Goal: Task Accomplishment & Management: Use online tool/utility

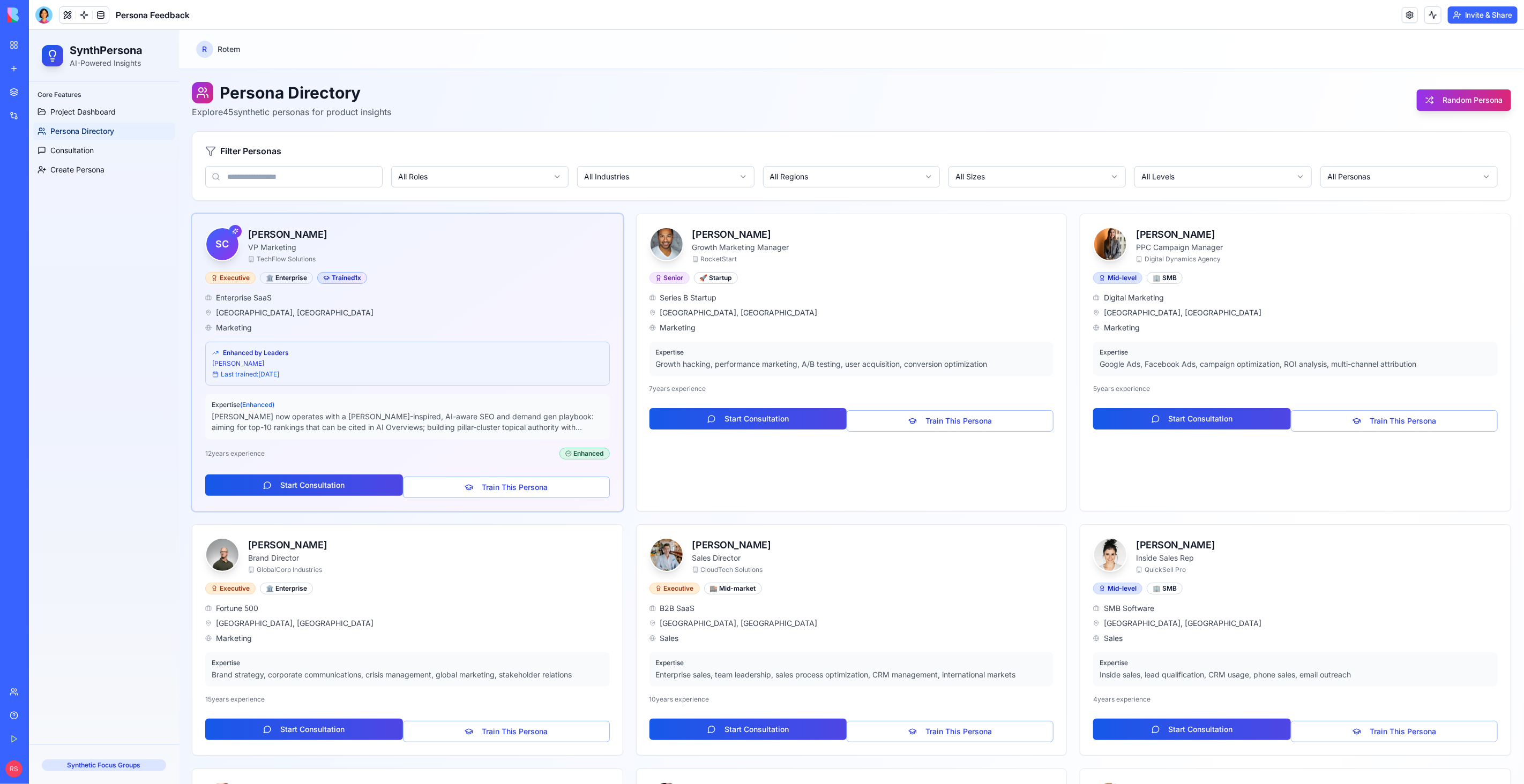
click at [40, 91] on div "Marketplace" at bounding box center [32, 92] width 14 height 10
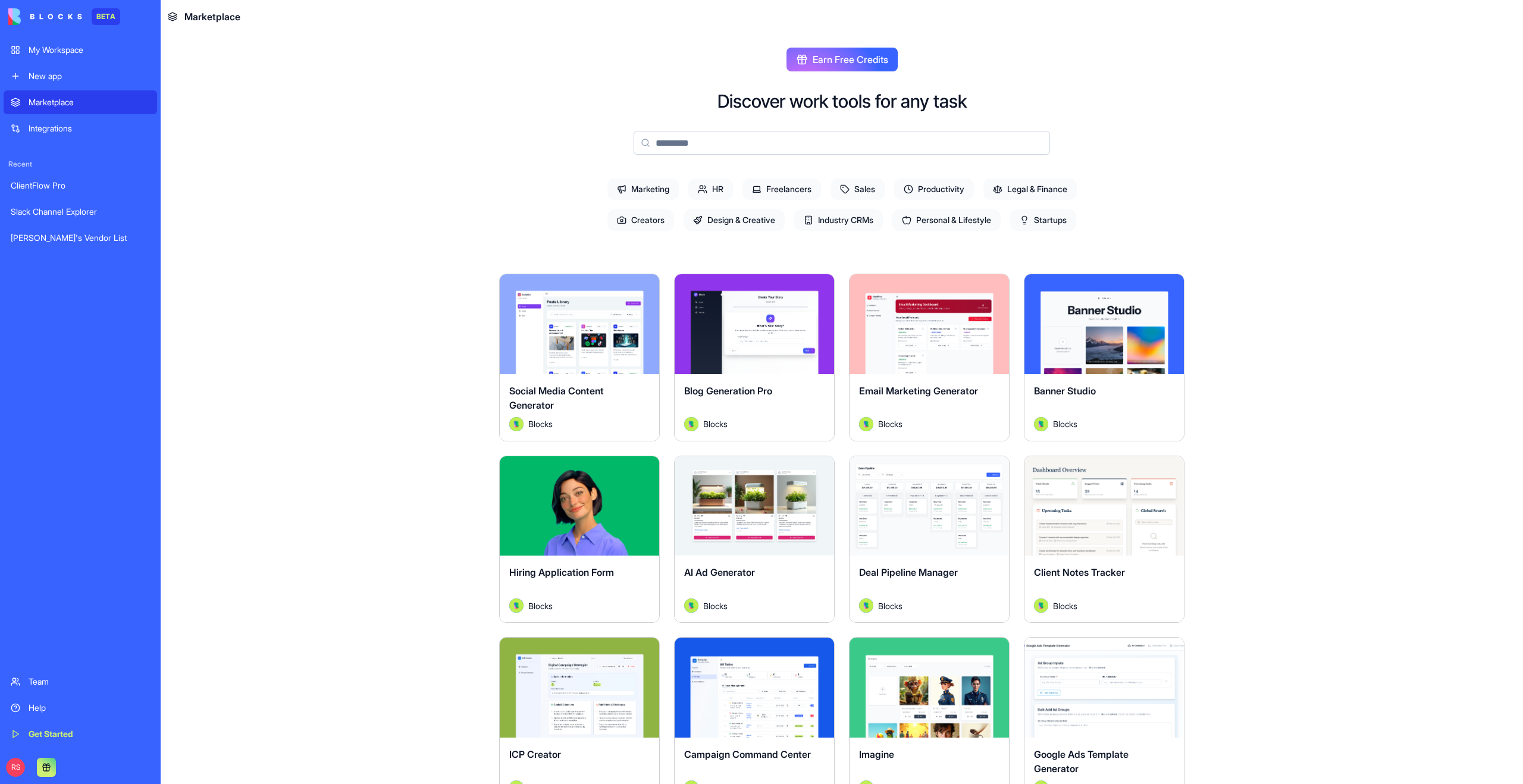
click at [677, 144] on input at bounding box center [842, 142] width 416 height 24
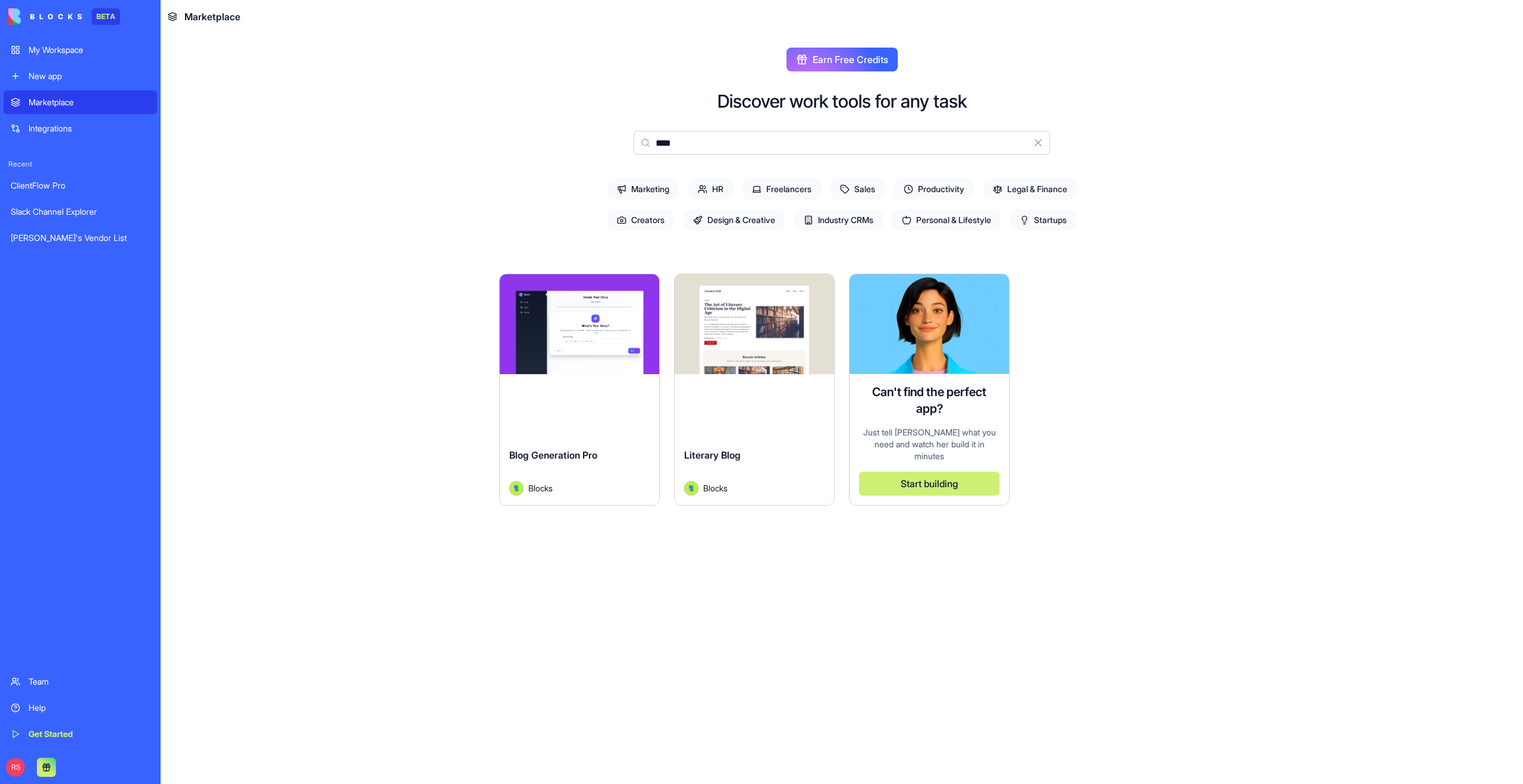
type input "****"
click at [585, 400] on div "Explore Blog Generation Pro Blocks" at bounding box center [579, 389] width 160 height 232
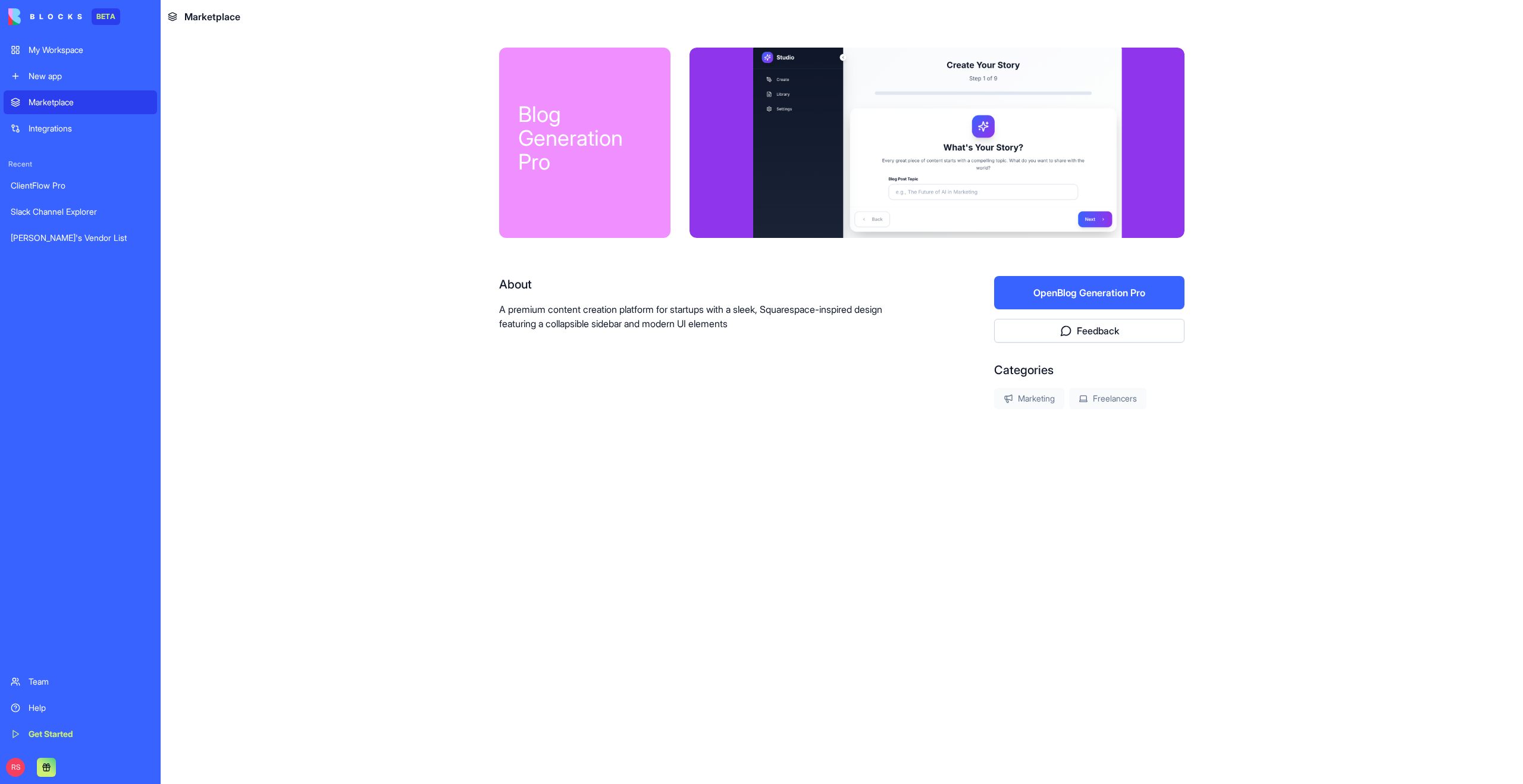
click at [1154, 293] on button "Open Blog Generation Pro" at bounding box center [1089, 292] width 190 height 33
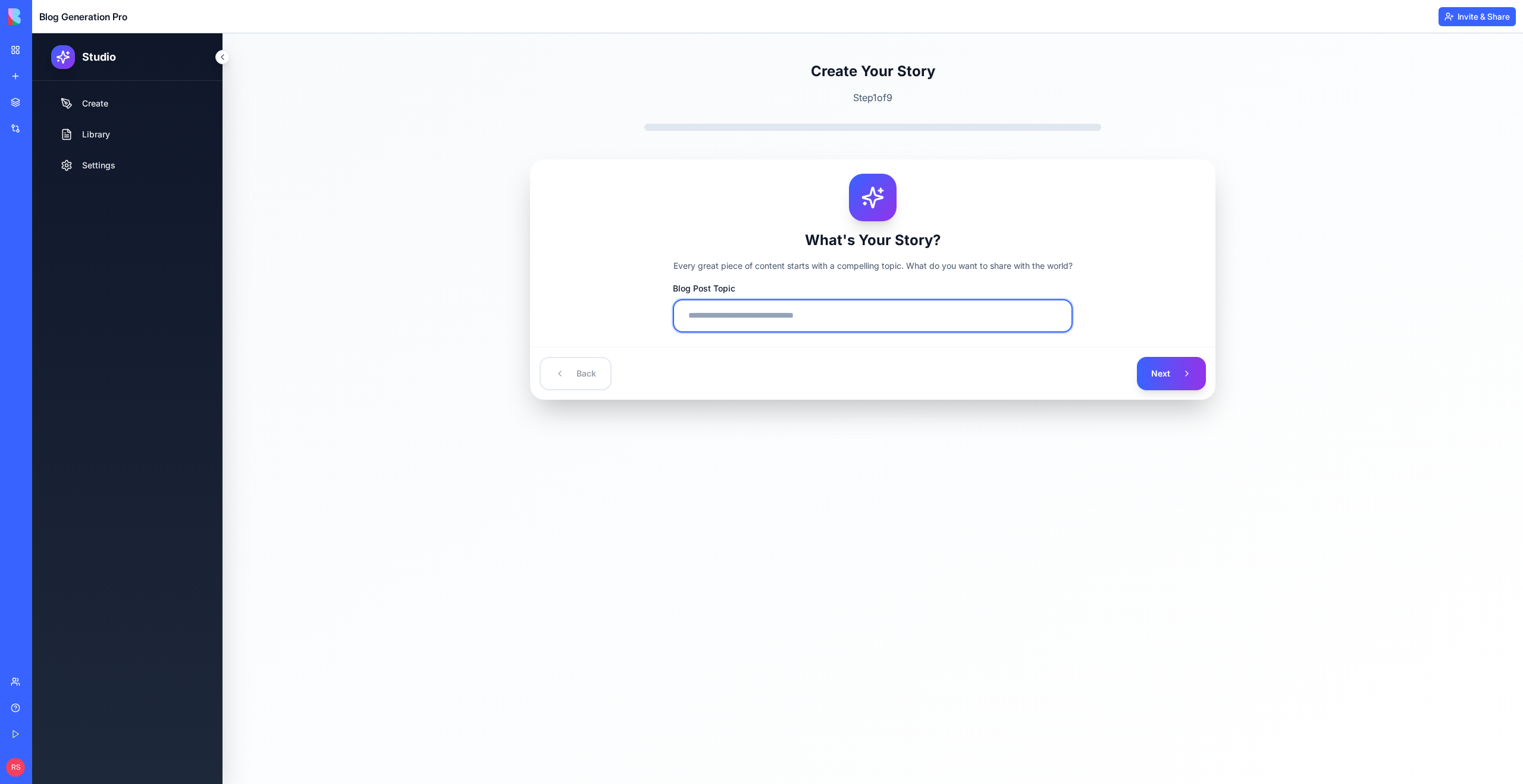
click at [756, 321] on input "Blog Post Topic" at bounding box center [872, 315] width 400 height 33
click at [580, 309] on div "What's Your Story? Every great piece of content starts with a compelling topic.…" at bounding box center [872, 252] width 657 height 159
click at [689, 314] on input "Blog Post Topic" at bounding box center [872, 315] width 400 height 33
type input "*"
type input "**********"
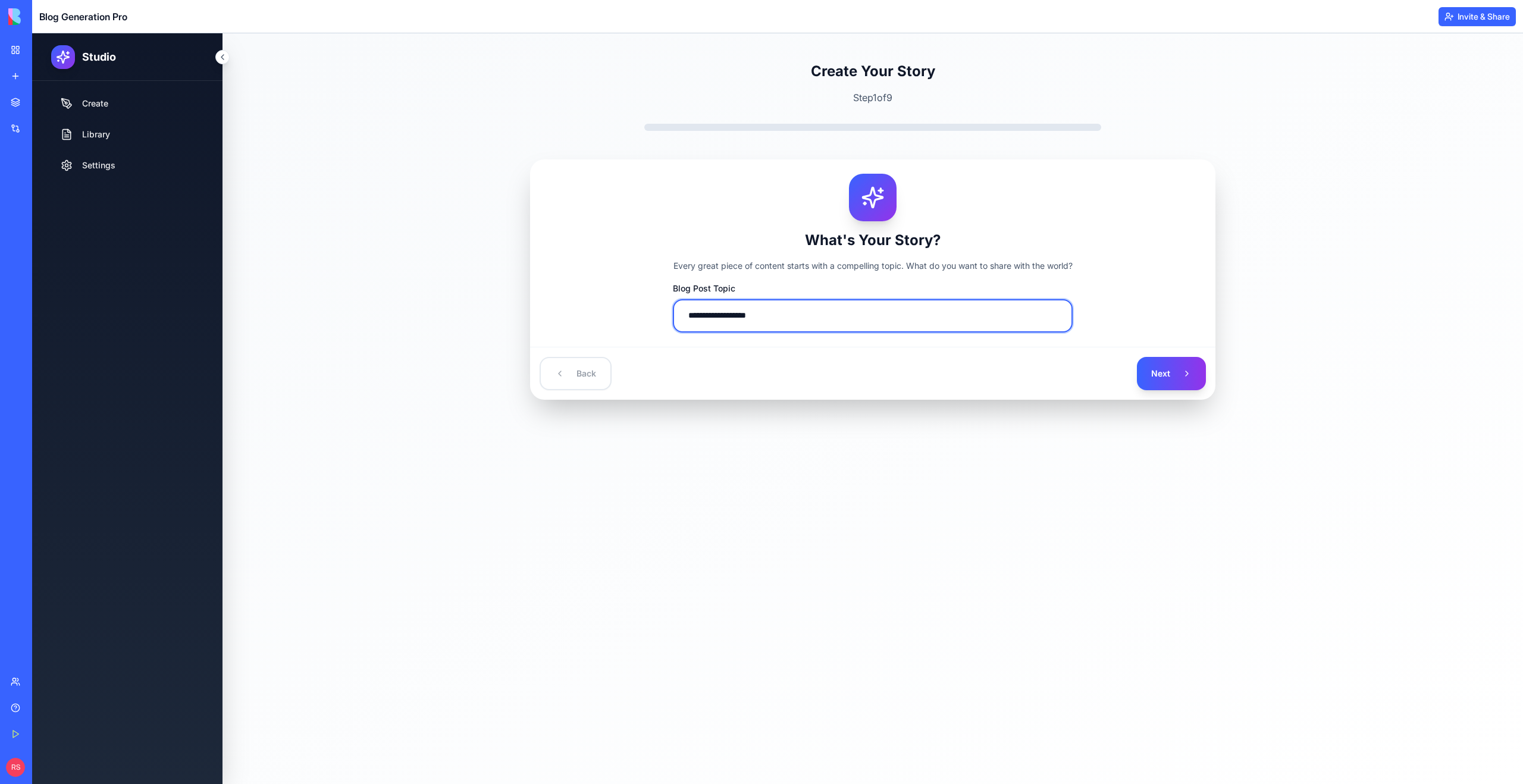
click at [1137, 357] on button "Next" at bounding box center [1171, 374] width 69 height 33
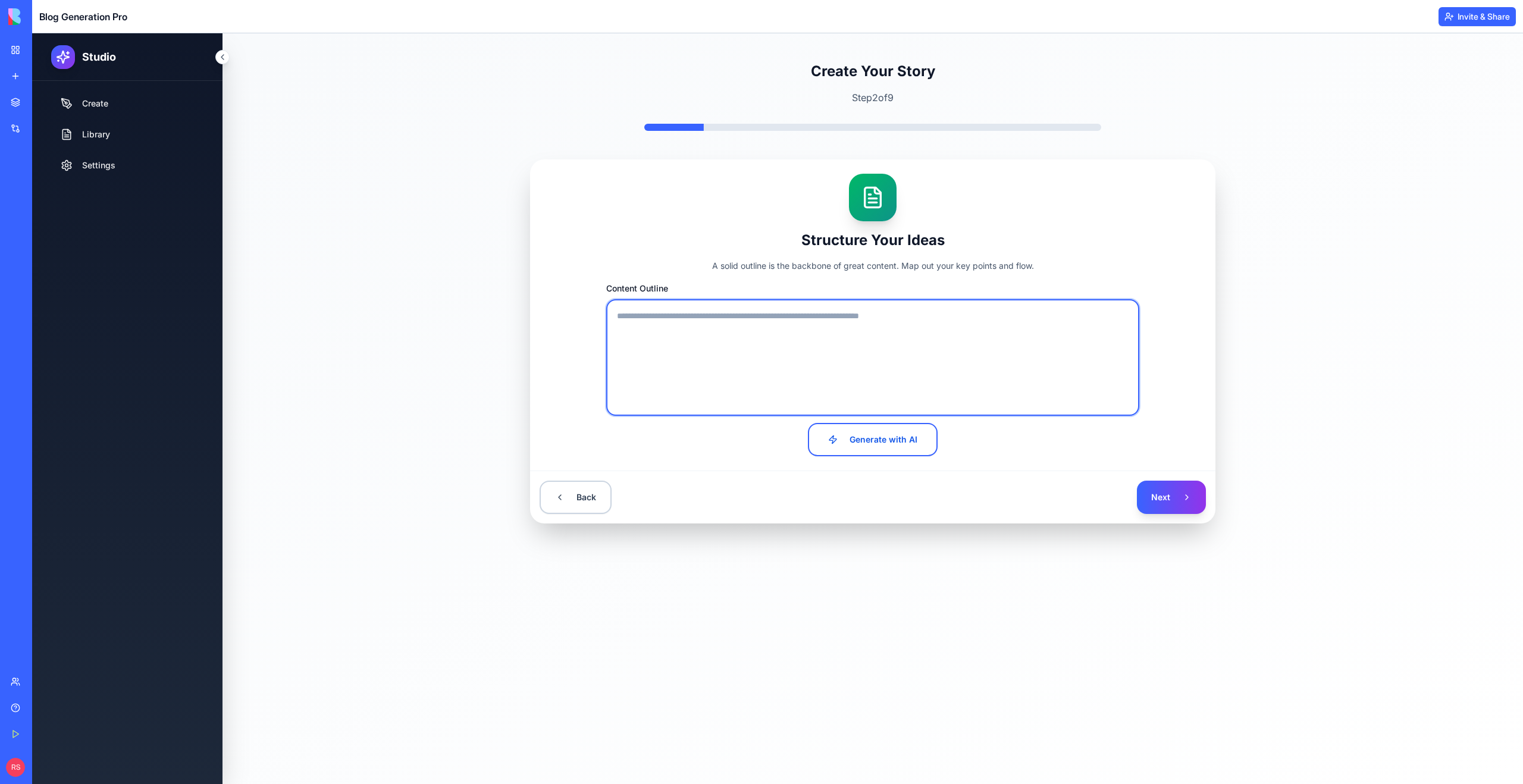
click at [785, 318] on textarea "Content Outline" at bounding box center [872, 357] width 533 height 117
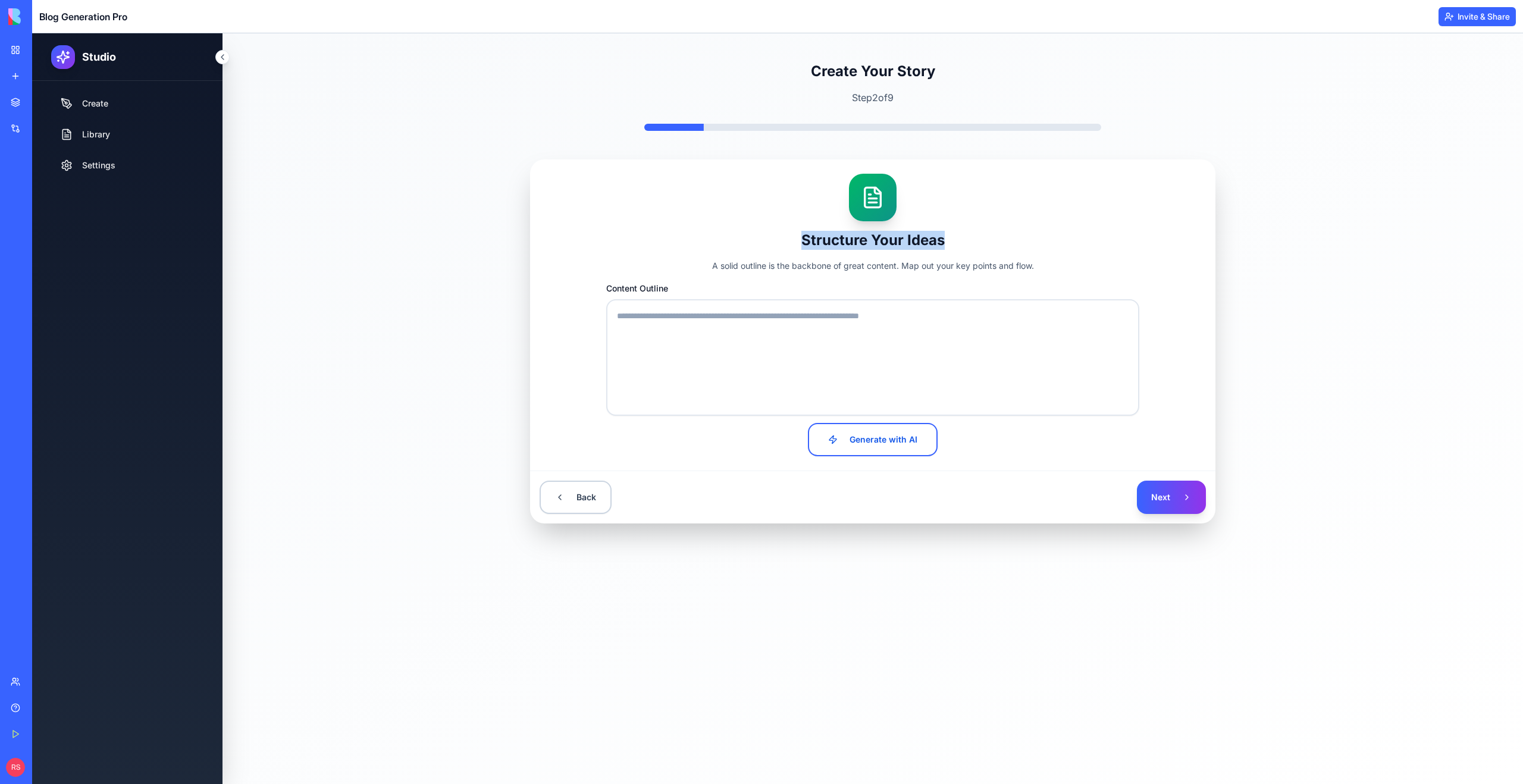
drag, startPoint x: 802, startPoint y: 239, endPoint x: 946, endPoint y: 245, distance: 144.1
click at [946, 245] on h2 "Structure Your Ideas" at bounding box center [872, 240] width 657 height 19
click at [705, 232] on h2 "Structure Your Ideas" at bounding box center [872, 240] width 657 height 19
click at [878, 432] on button "Generate with AI" at bounding box center [872, 440] width 130 height 33
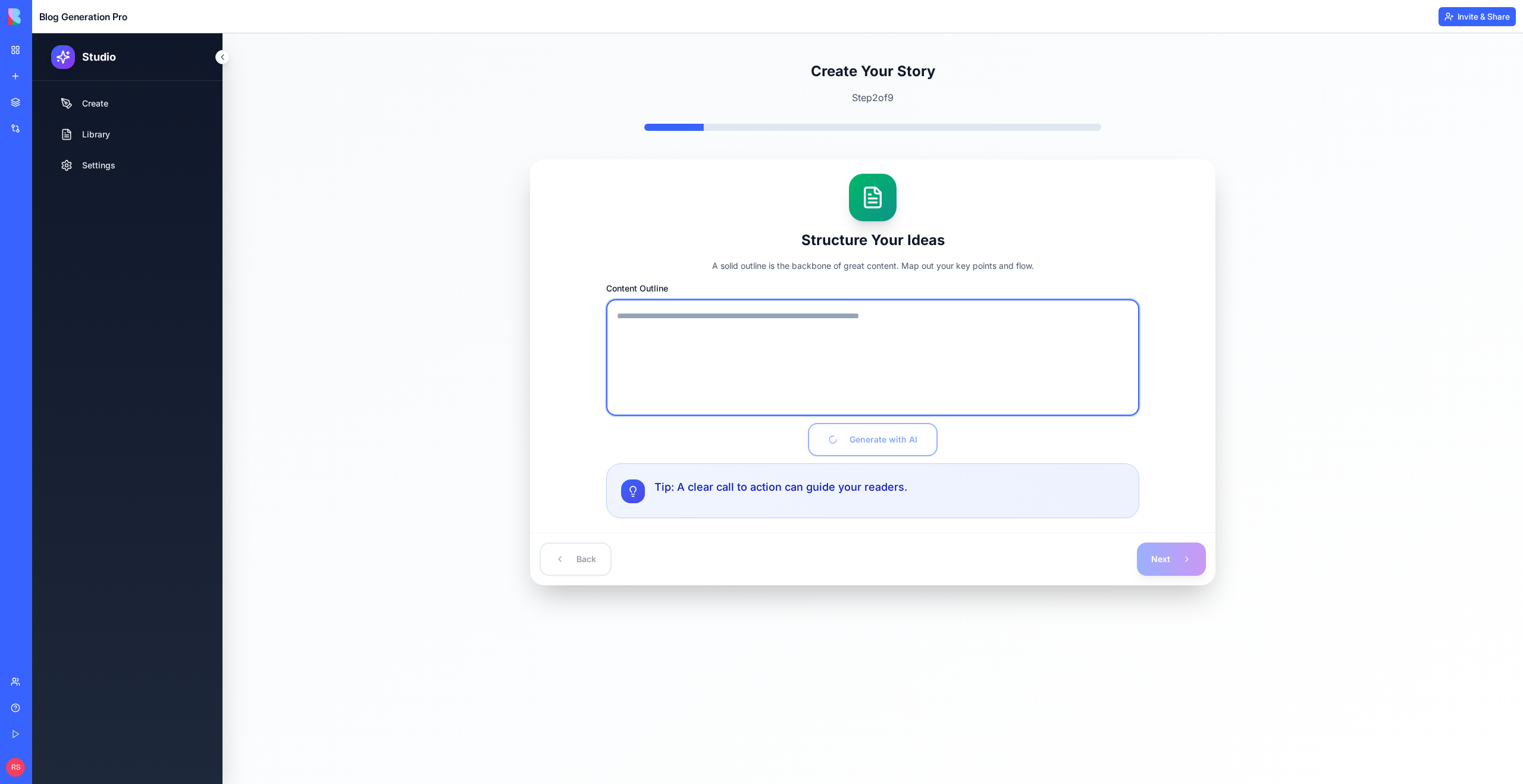
click at [983, 379] on textarea "Content Outline" at bounding box center [872, 357] width 533 height 117
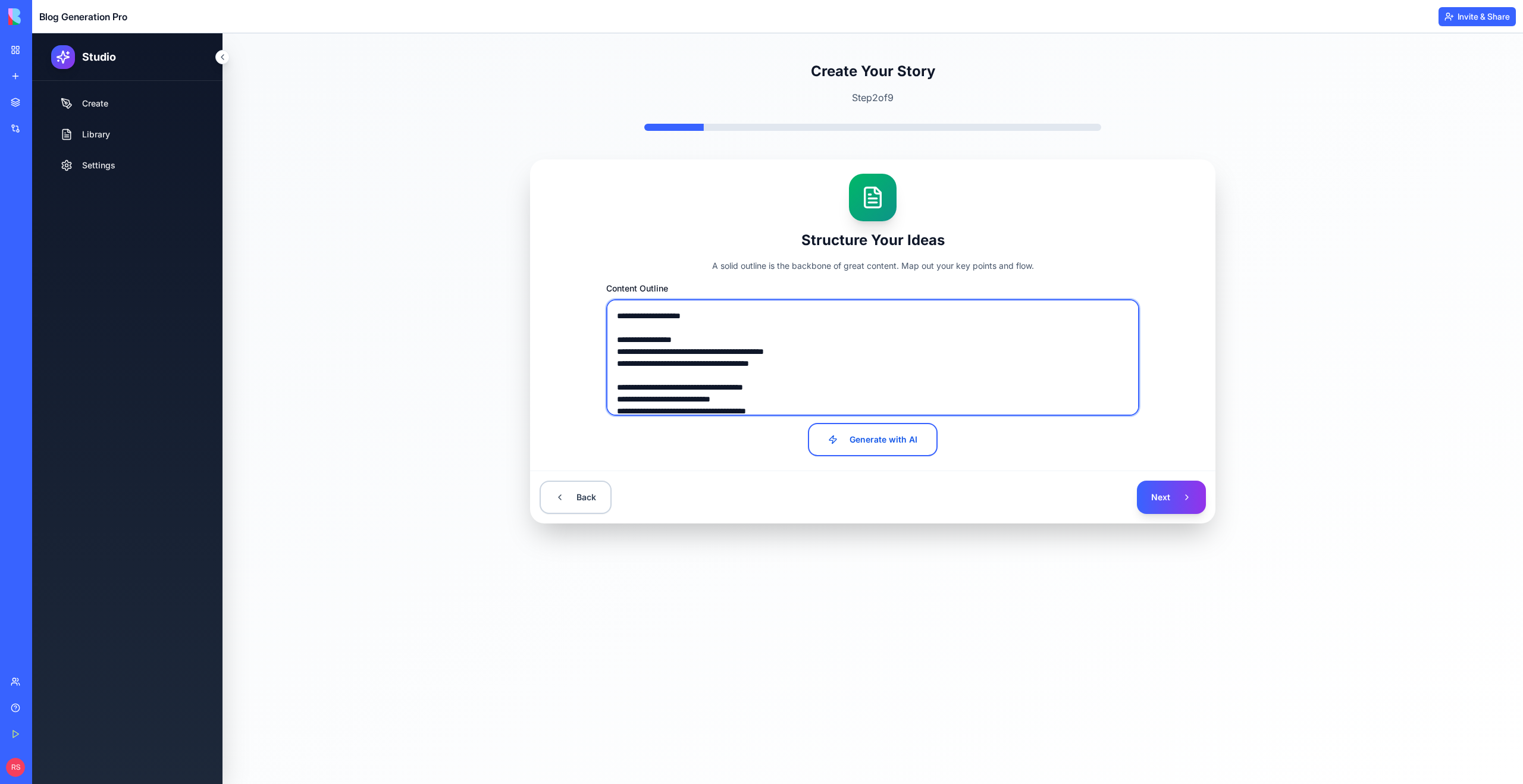
type textarea "**********"
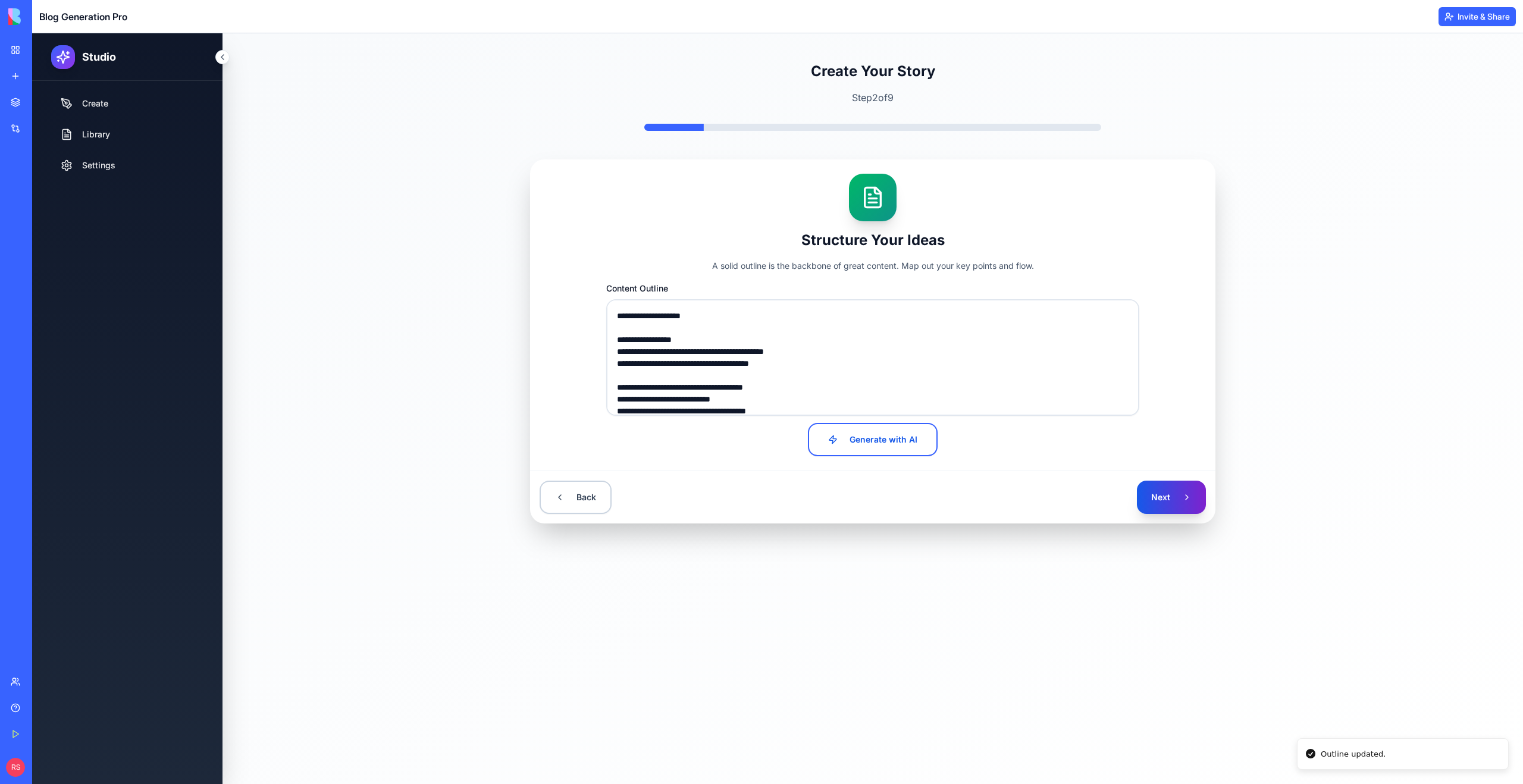
click at [1181, 503] on button "Next" at bounding box center [1171, 497] width 69 height 33
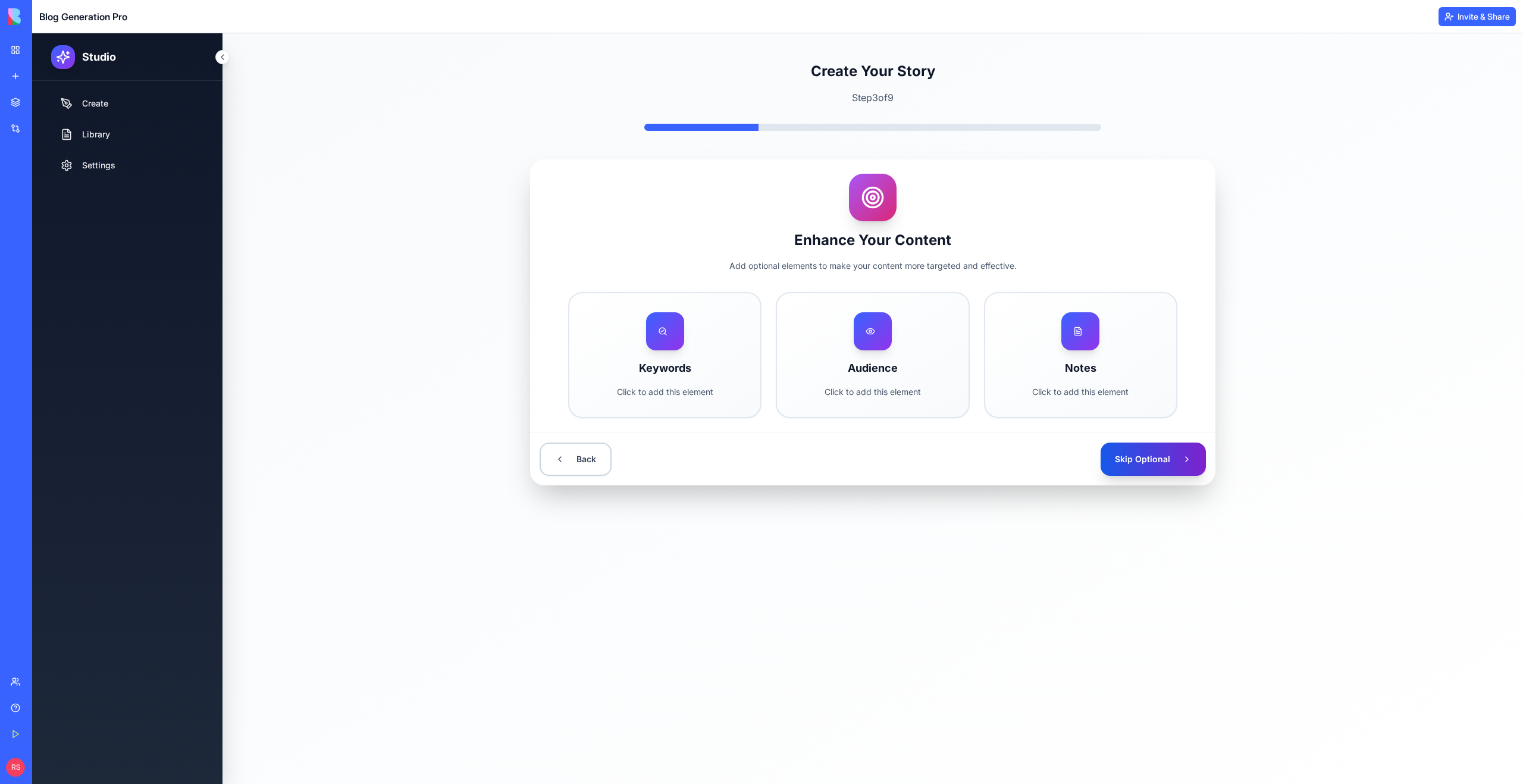
click at [1130, 459] on button "Skip Optional" at bounding box center [1153, 459] width 105 height 33
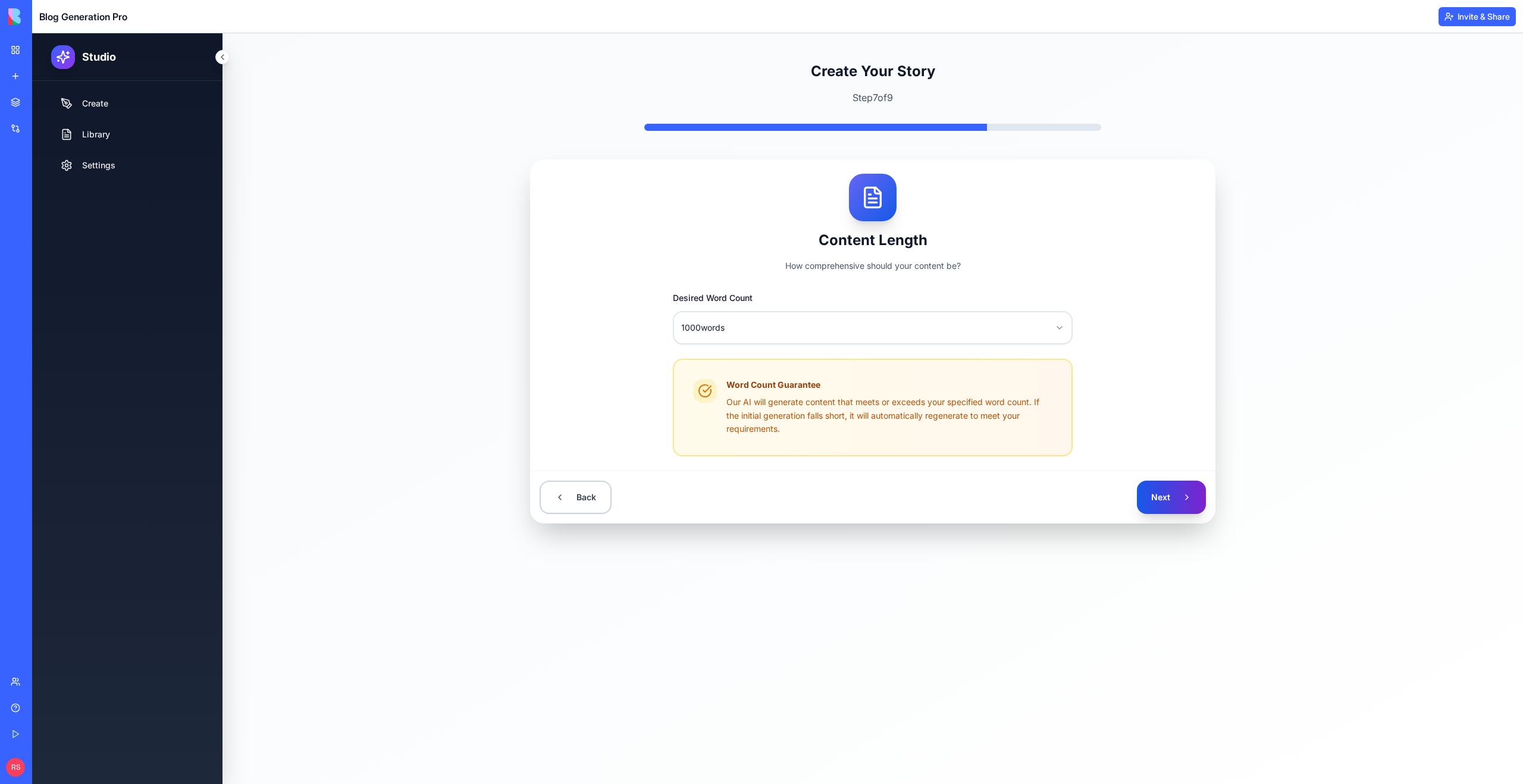
click at [1152, 498] on button "Next" at bounding box center [1171, 497] width 69 height 33
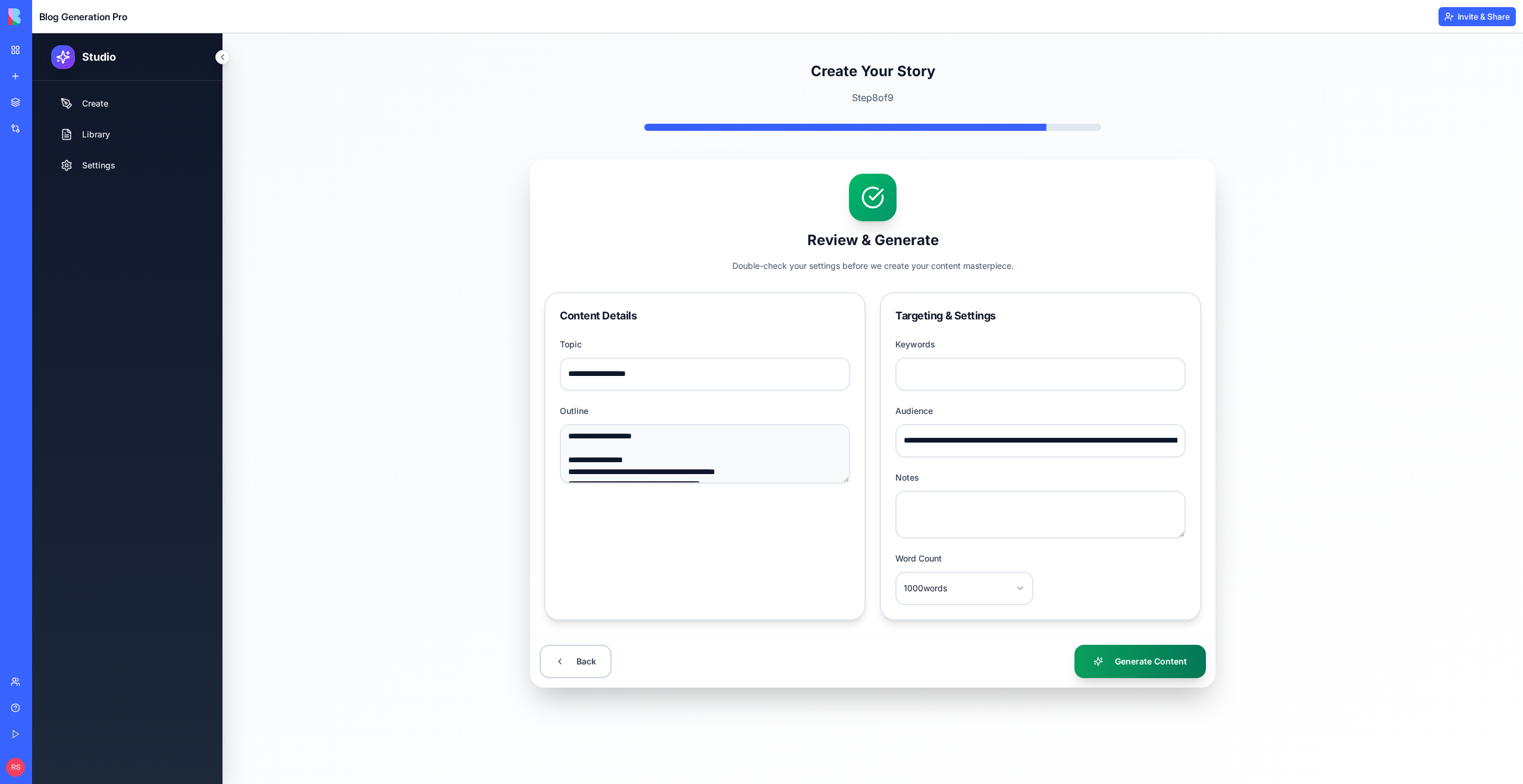
click at [1112, 664] on button "Generate Content" at bounding box center [1140, 661] width 131 height 33
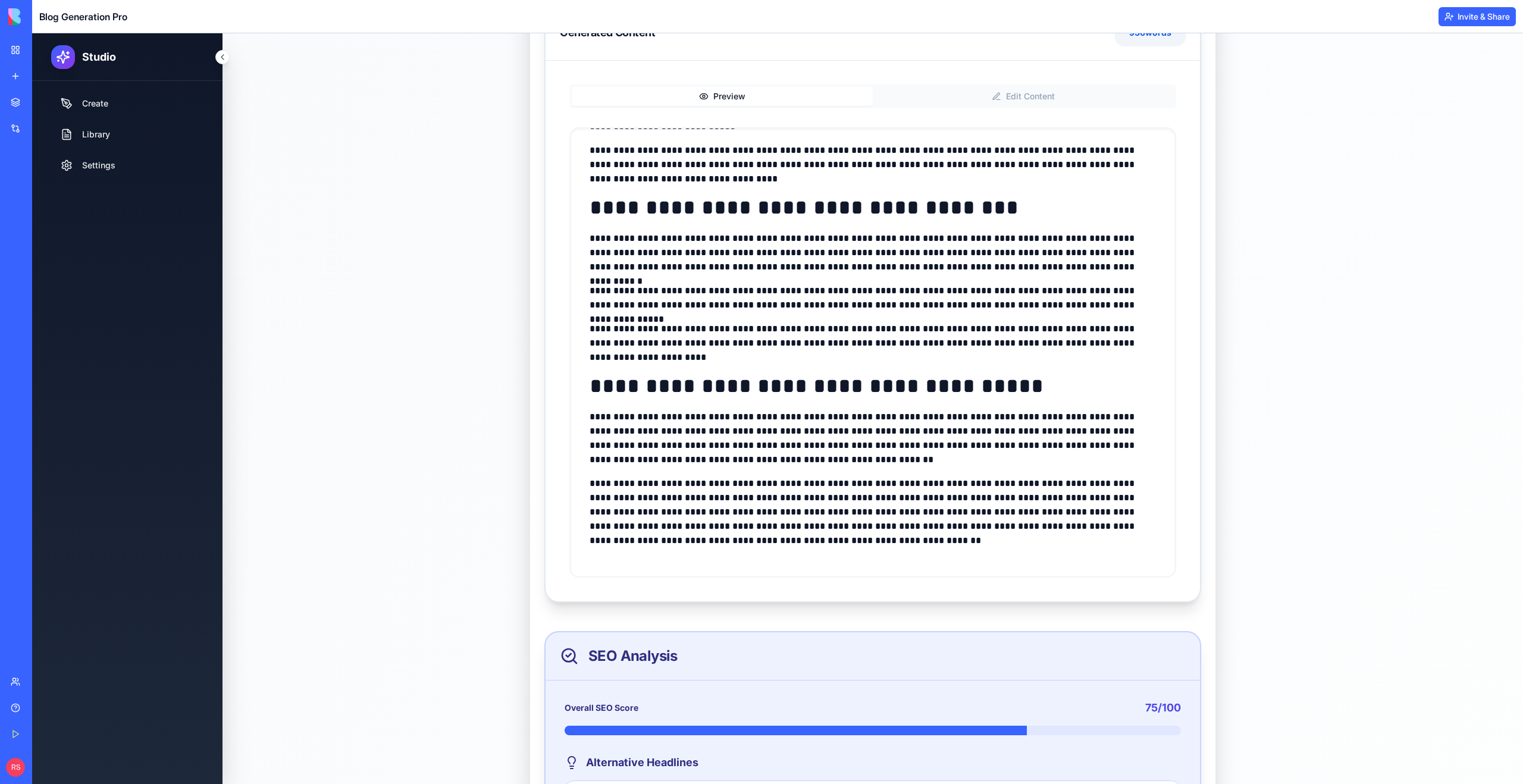
scroll to position [318, 0]
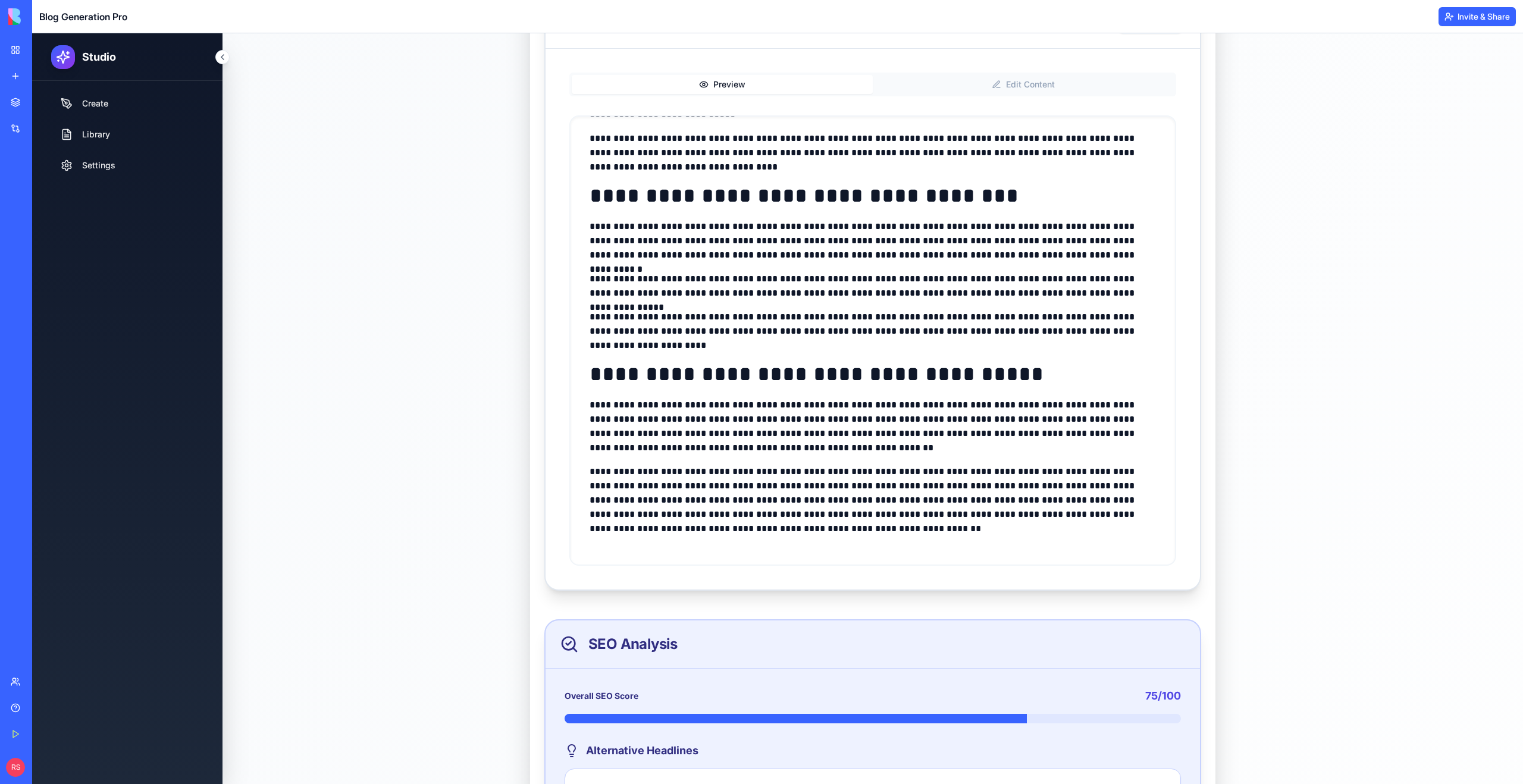
click at [1032, 83] on button "Edit Content" at bounding box center [1023, 84] width 301 height 19
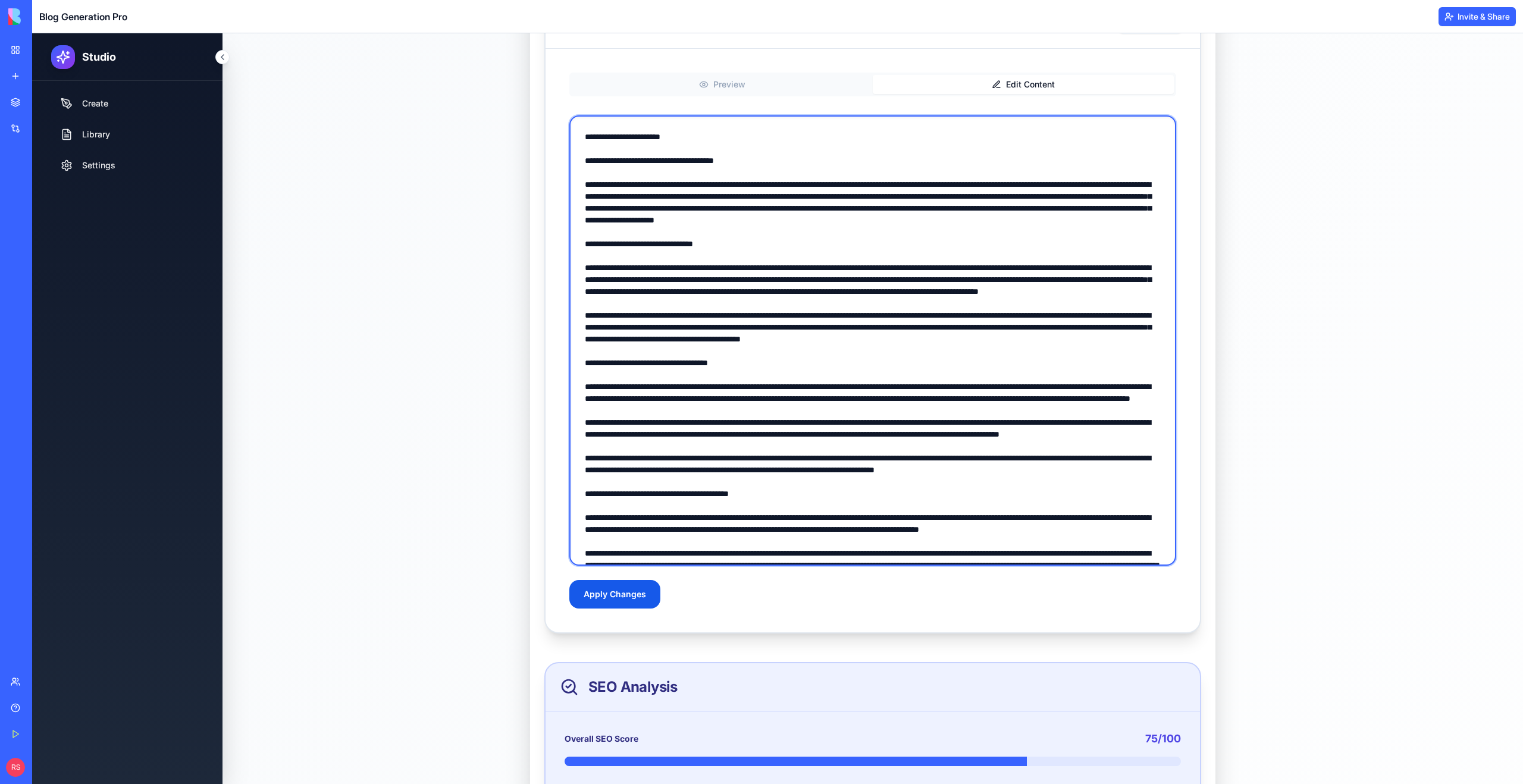
drag, startPoint x: 821, startPoint y: 229, endPoint x: 683, endPoint y: 206, distance: 139.9
click at [683, 206] on textarea at bounding box center [873, 340] width 607 height 450
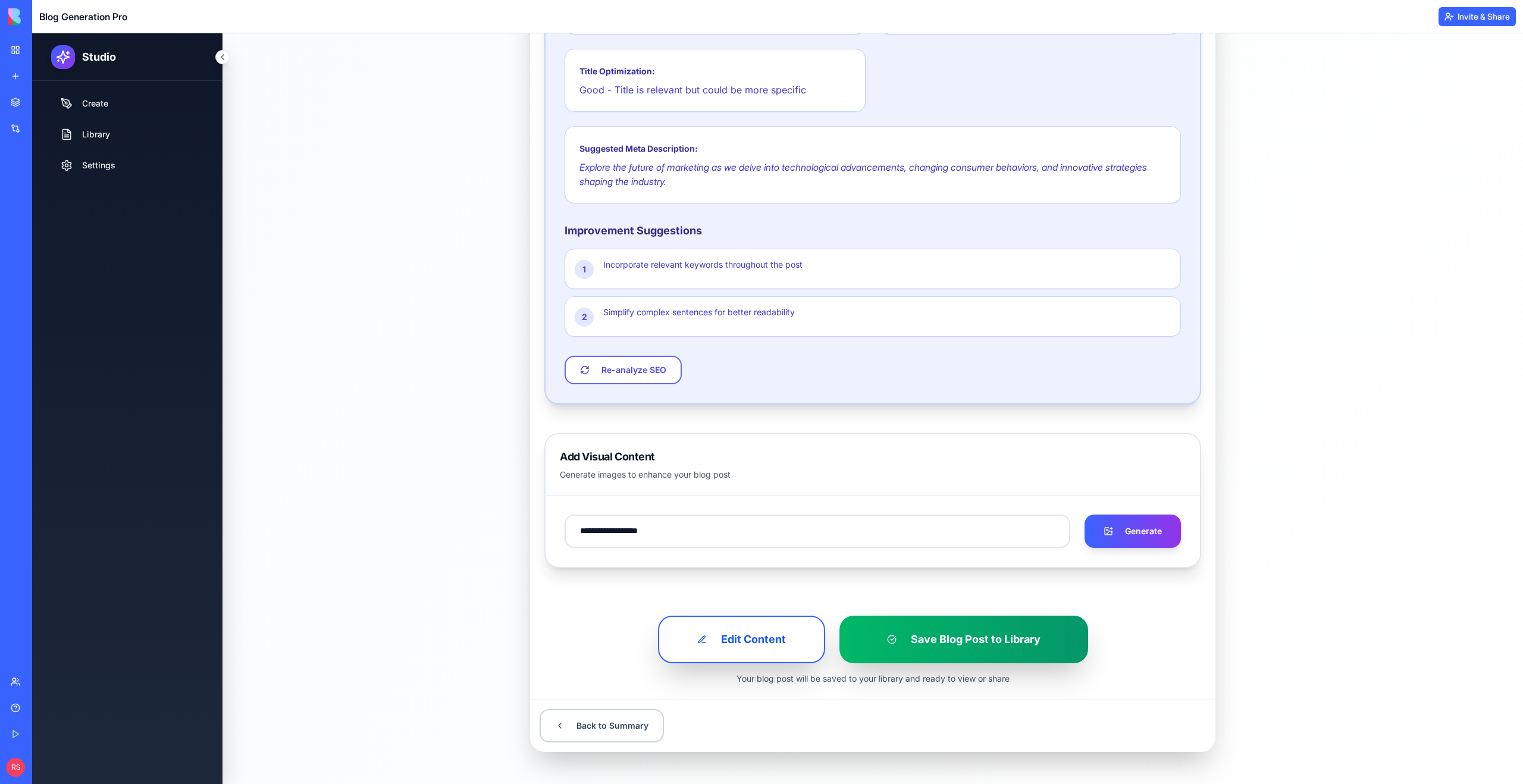
scroll to position [1456, 0]
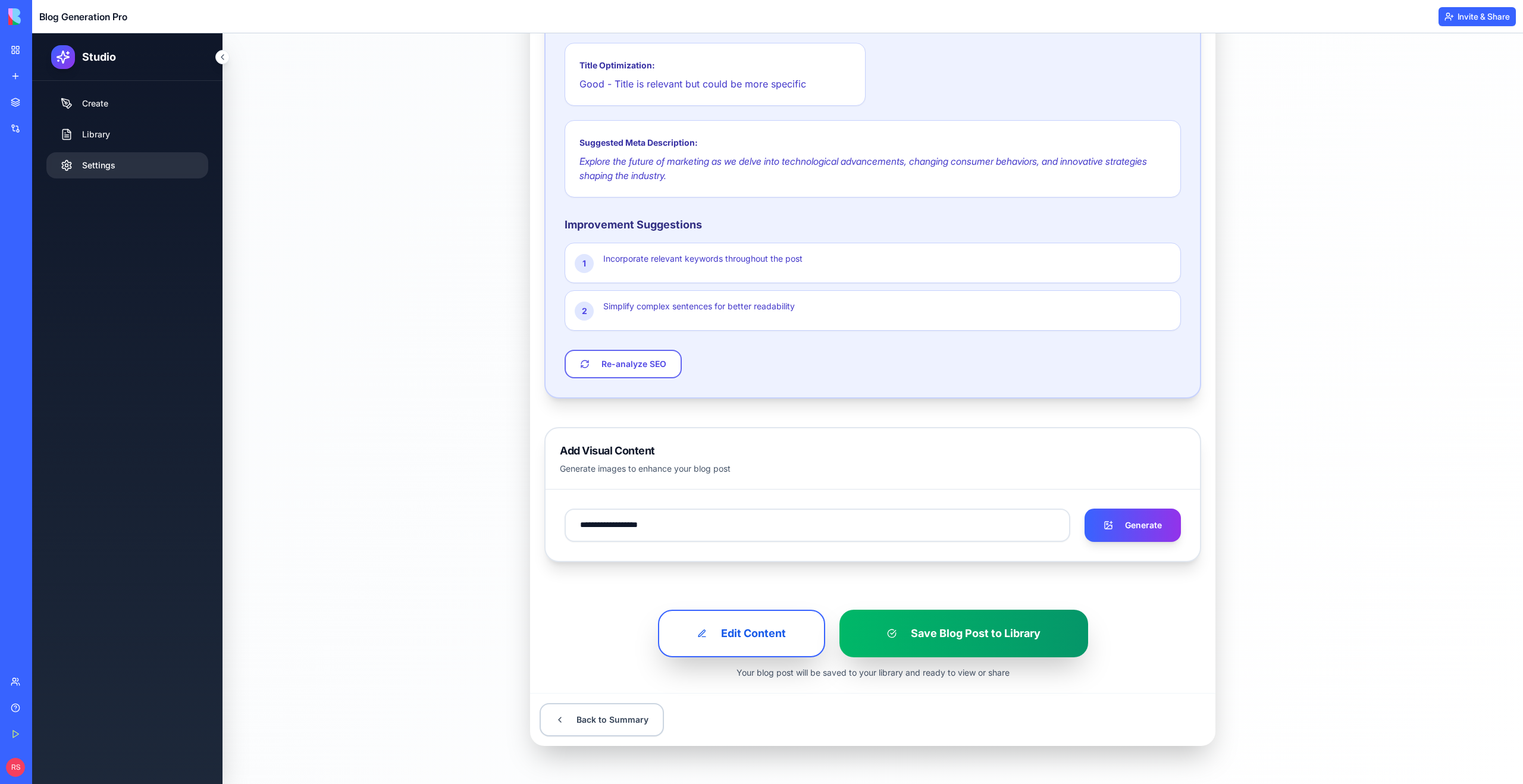
click at [88, 165] on link "Settings" at bounding box center [127, 165] width 162 height 26
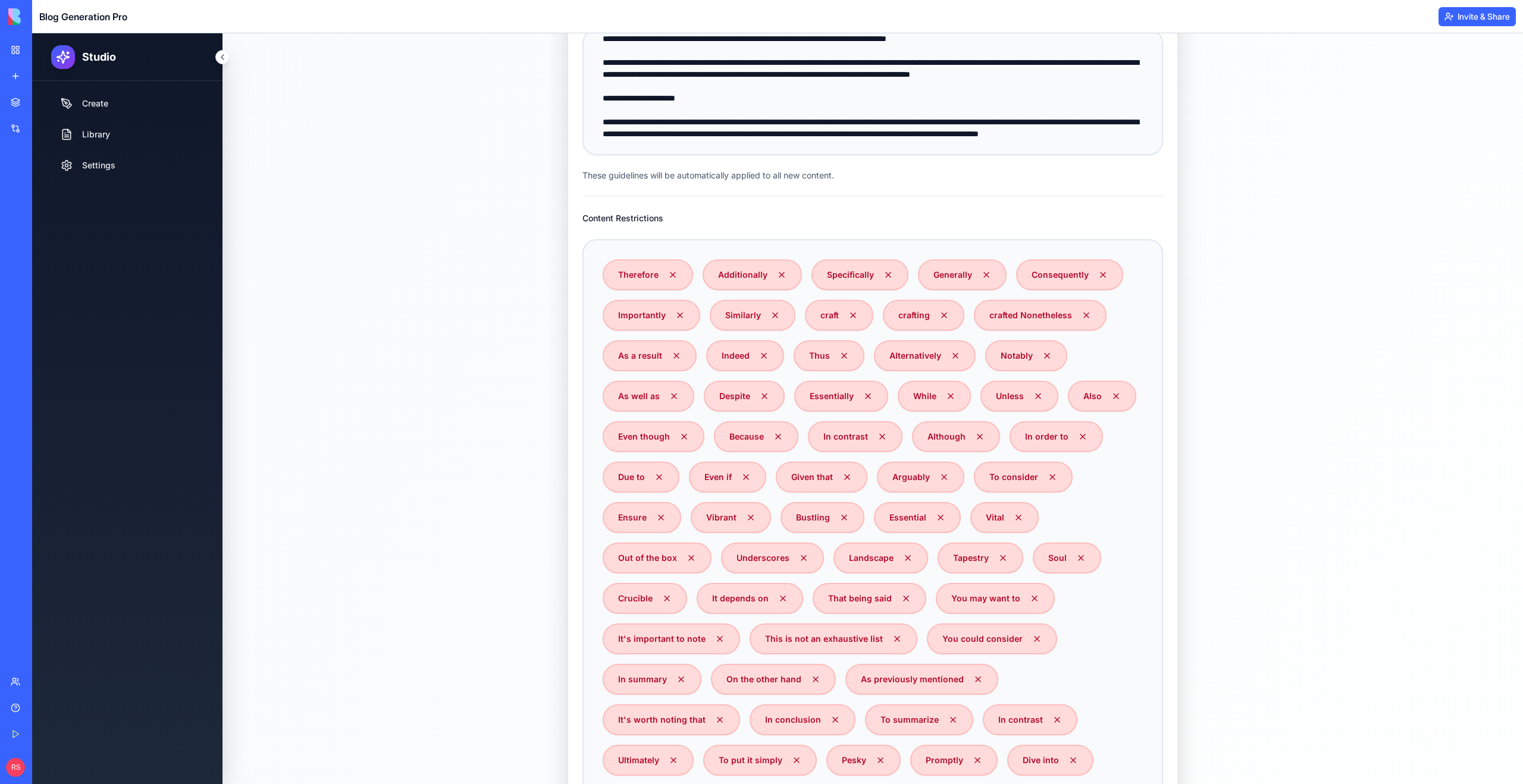
scroll to position [657, 0]
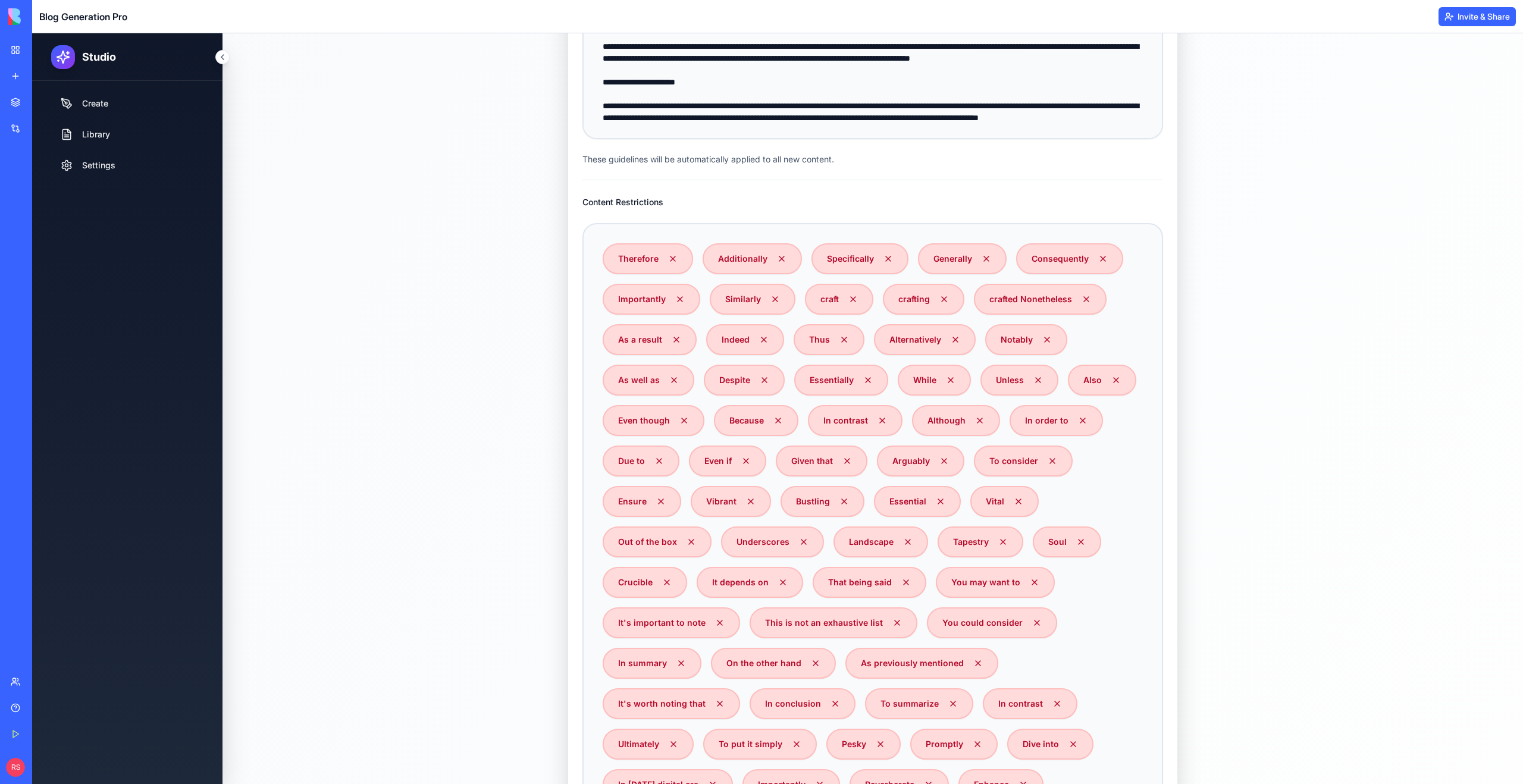
click at [602, 197] on label "Content Restrictions" at bounding box center [623, 202] width 81 height 10
click at [600, 199] on label "Content Restrictions" at bounding box center [623, 202] width 81 height 10
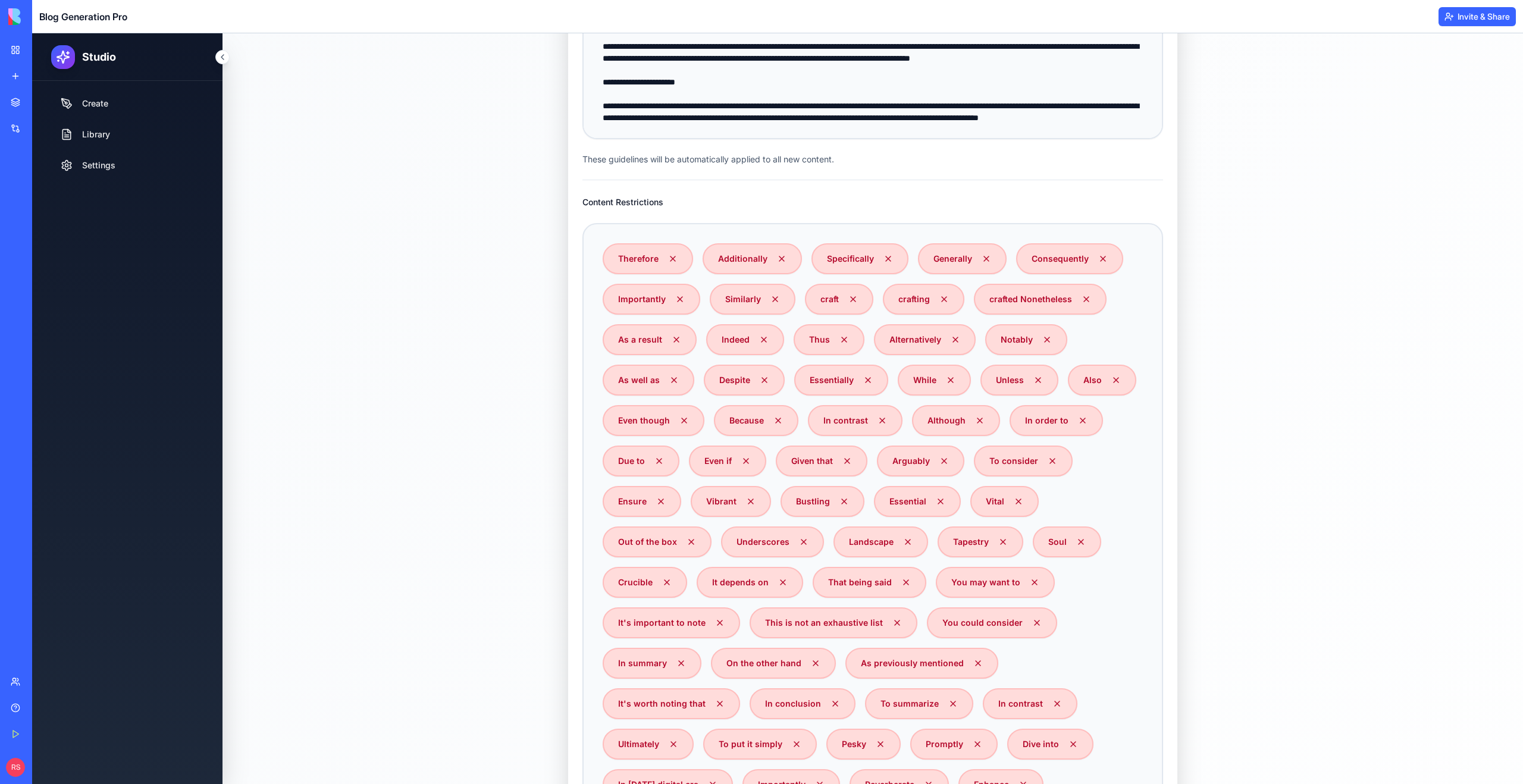
click at [600, 199] on label "Content Restrictions" at bounding box center [623, 202] width 81 height 10
drag, startPoint x: 580, startPoint y: 199, endPoint x: 662, endPoint y: 205, distance: 82.2
click at [662, 205] on div "**********" at bounding box center [873, 583] width 609 height 1226
copy label "Content Restrictions"
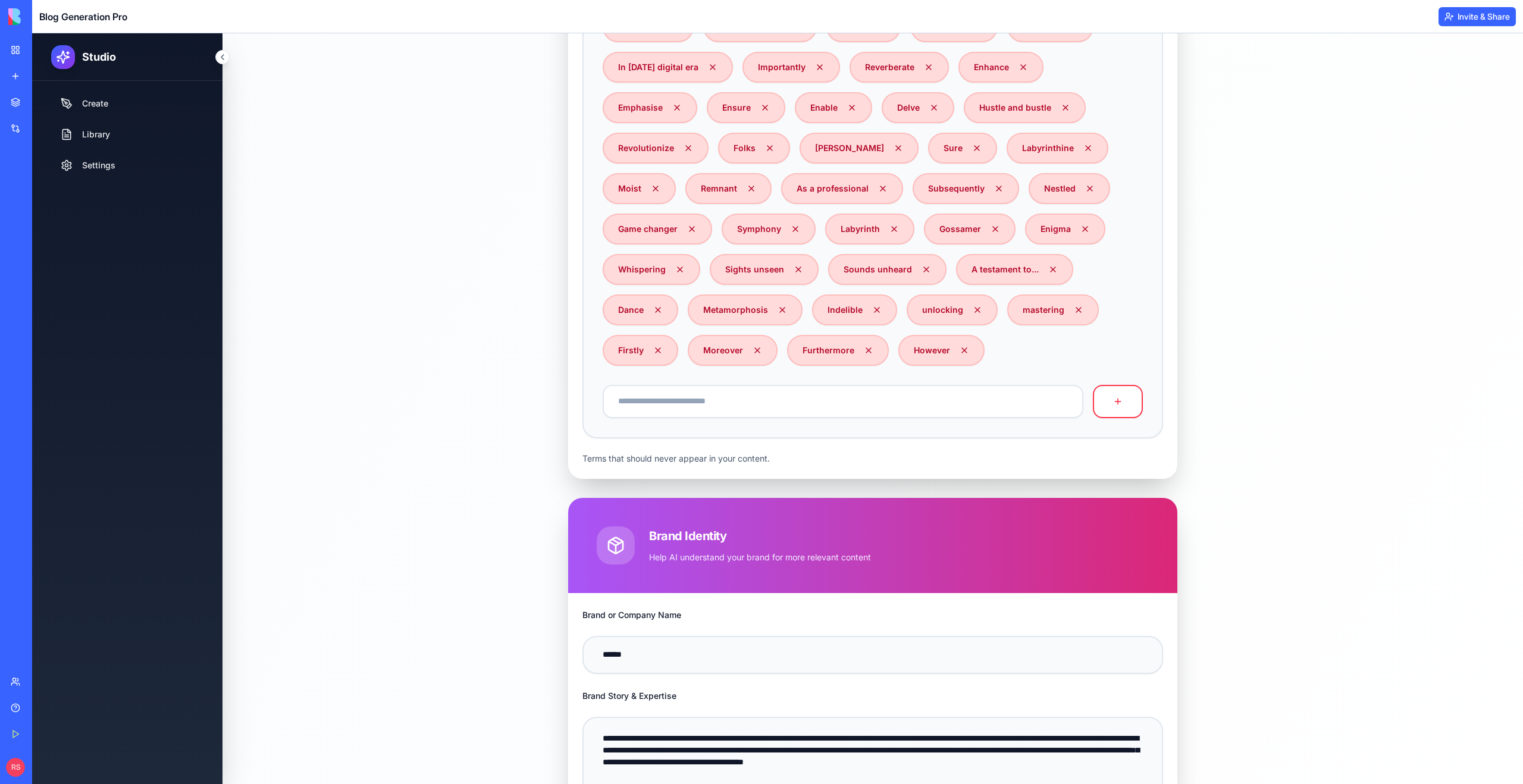
scroll to position [1630, 0]
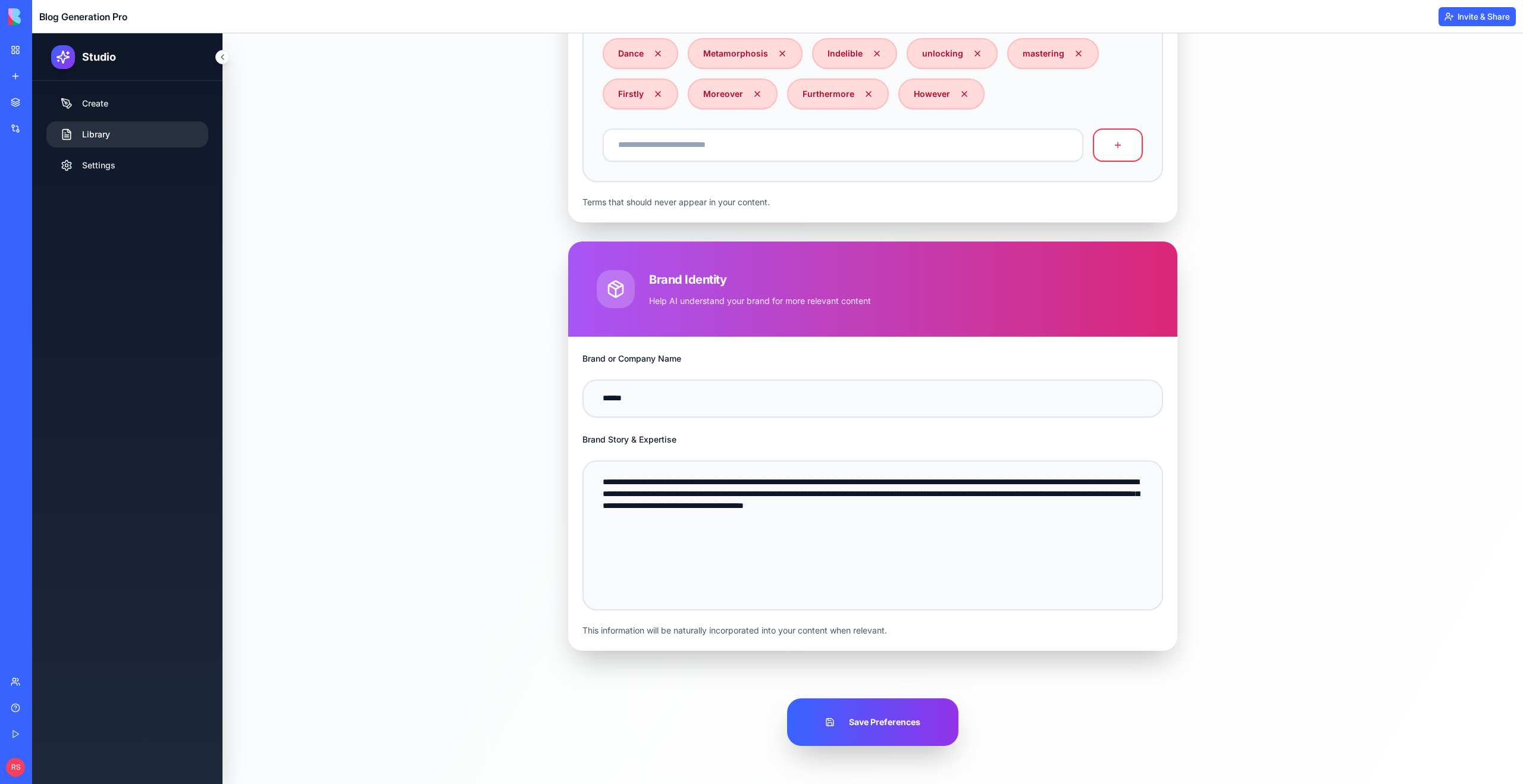
click at [128, 140] on link "Library" at bounding box center [127, 134] width 162 height 26
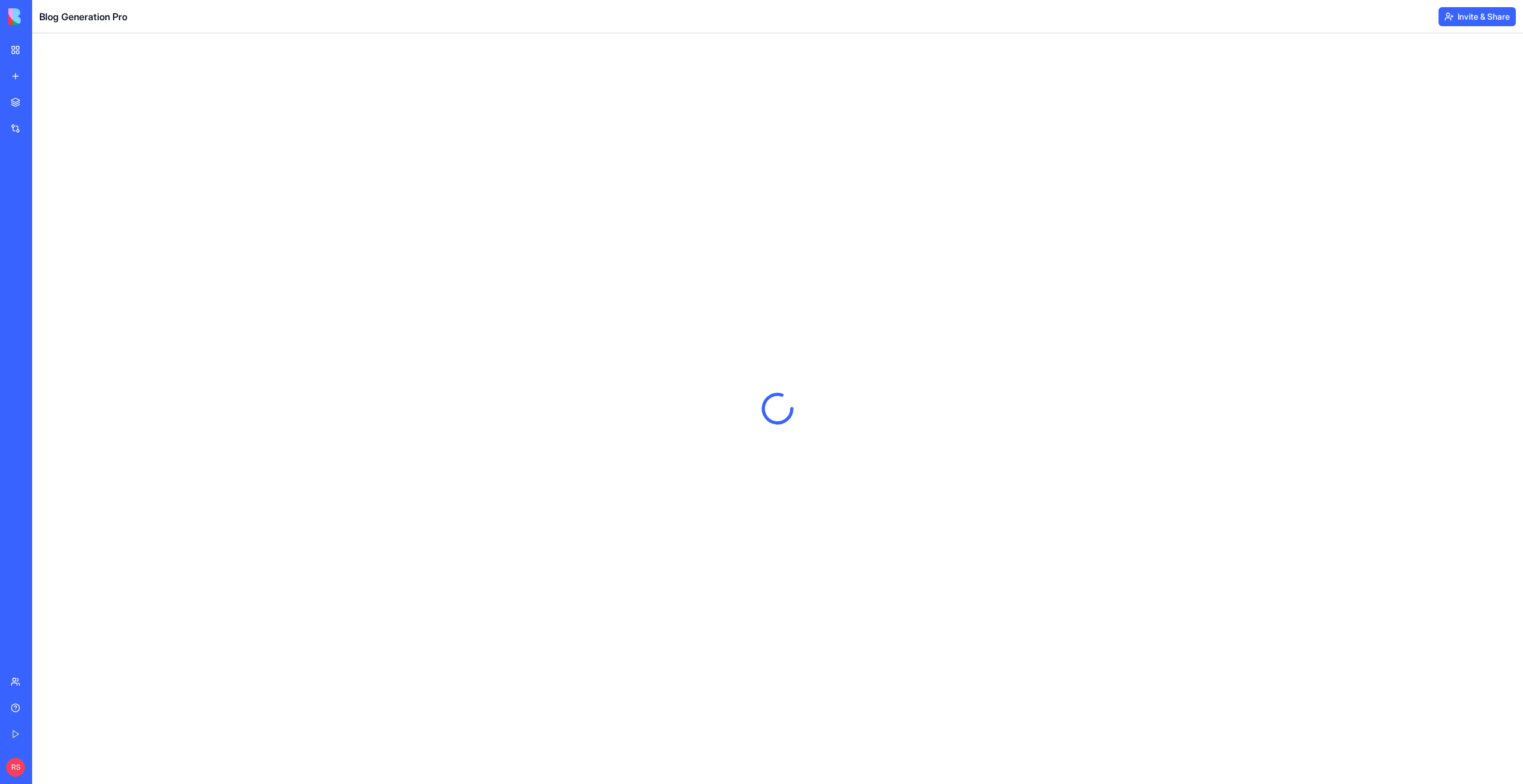
click at [44, 78] on div "New app" at bounding box center [36, 76] width 15 height 12
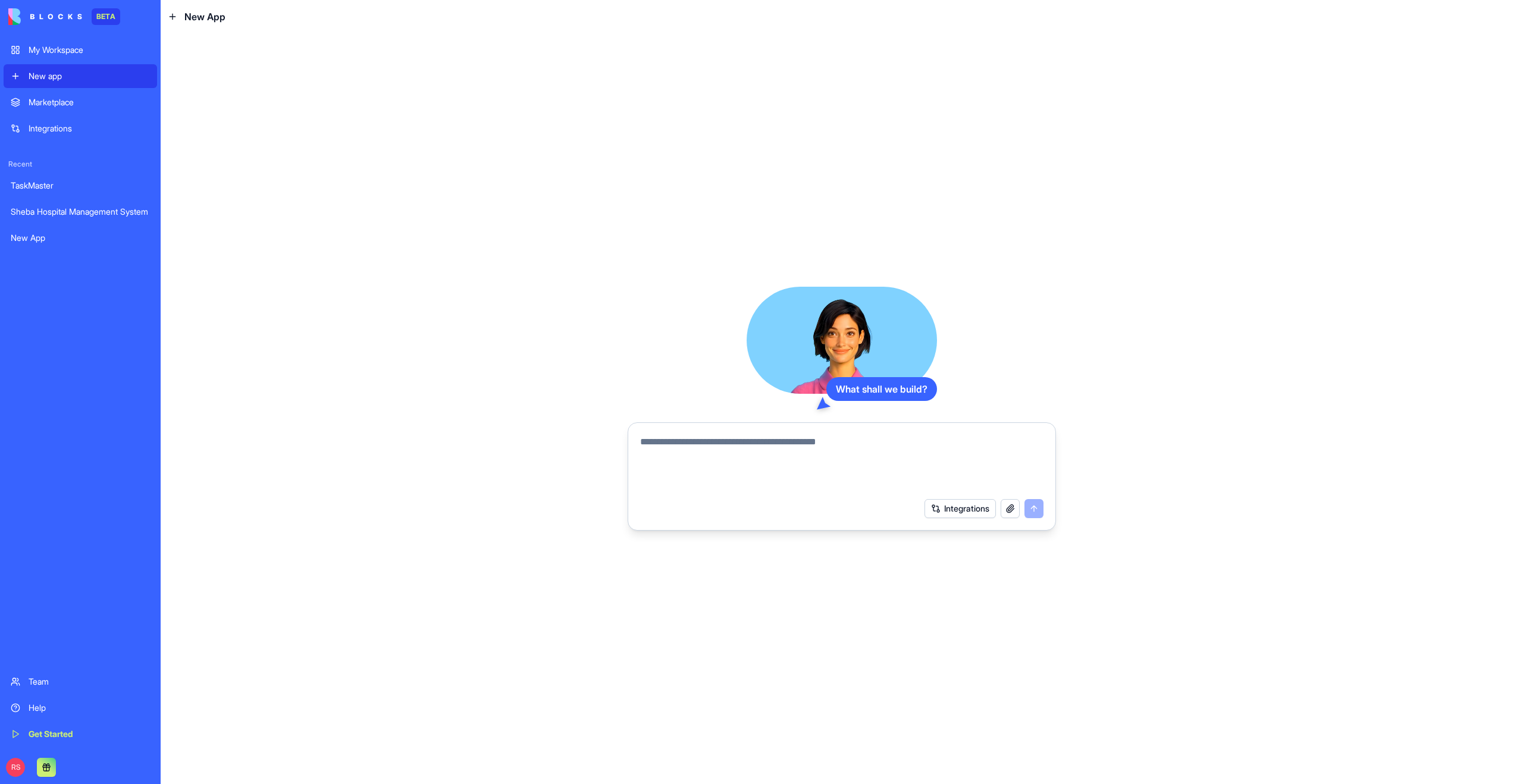
click at [661, 450] on textarea at bounding box center [842, 463] width 403 height 57
click at [760, 441] on textarea "**********" at bounding box center [842, 463] width 403 height 57
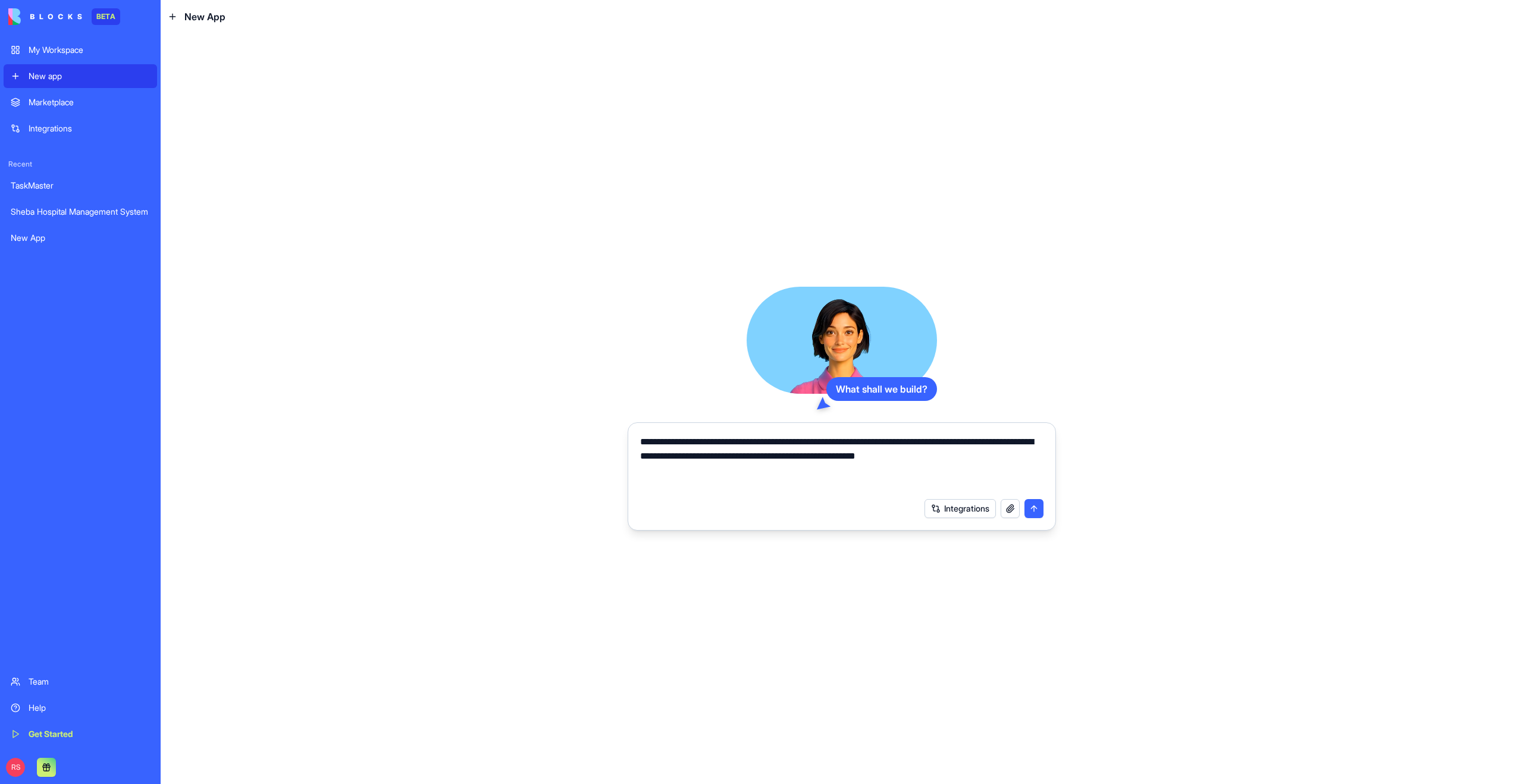
drag, startPoint x: 662, startPoint y: 455, endPoint x: 946, endPoint y: 487, distance: 285.8
click at [946, 487] on textarea "**********" at bounding box center [842, 463] width 403 height 57
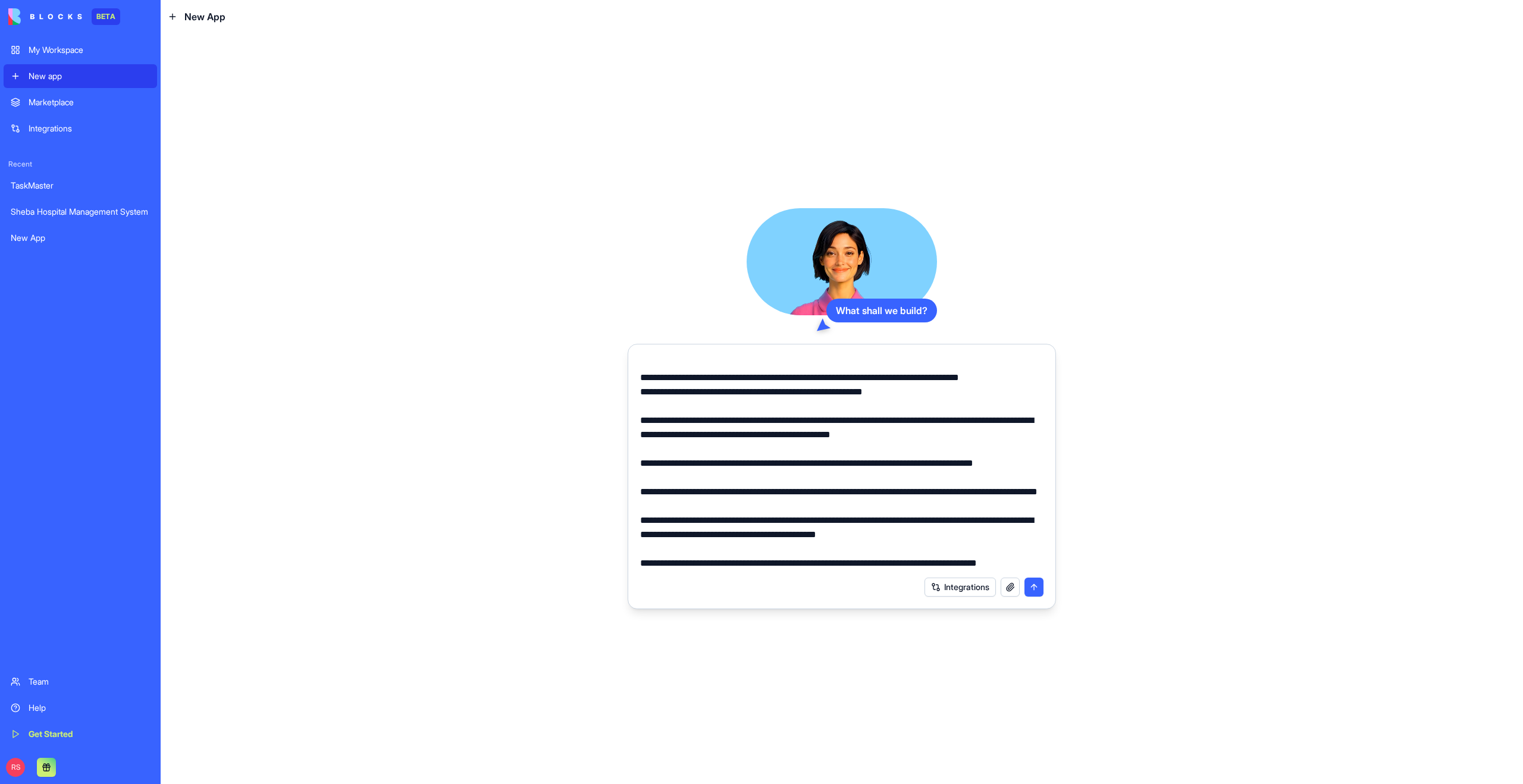
scroll to position [84, 0]
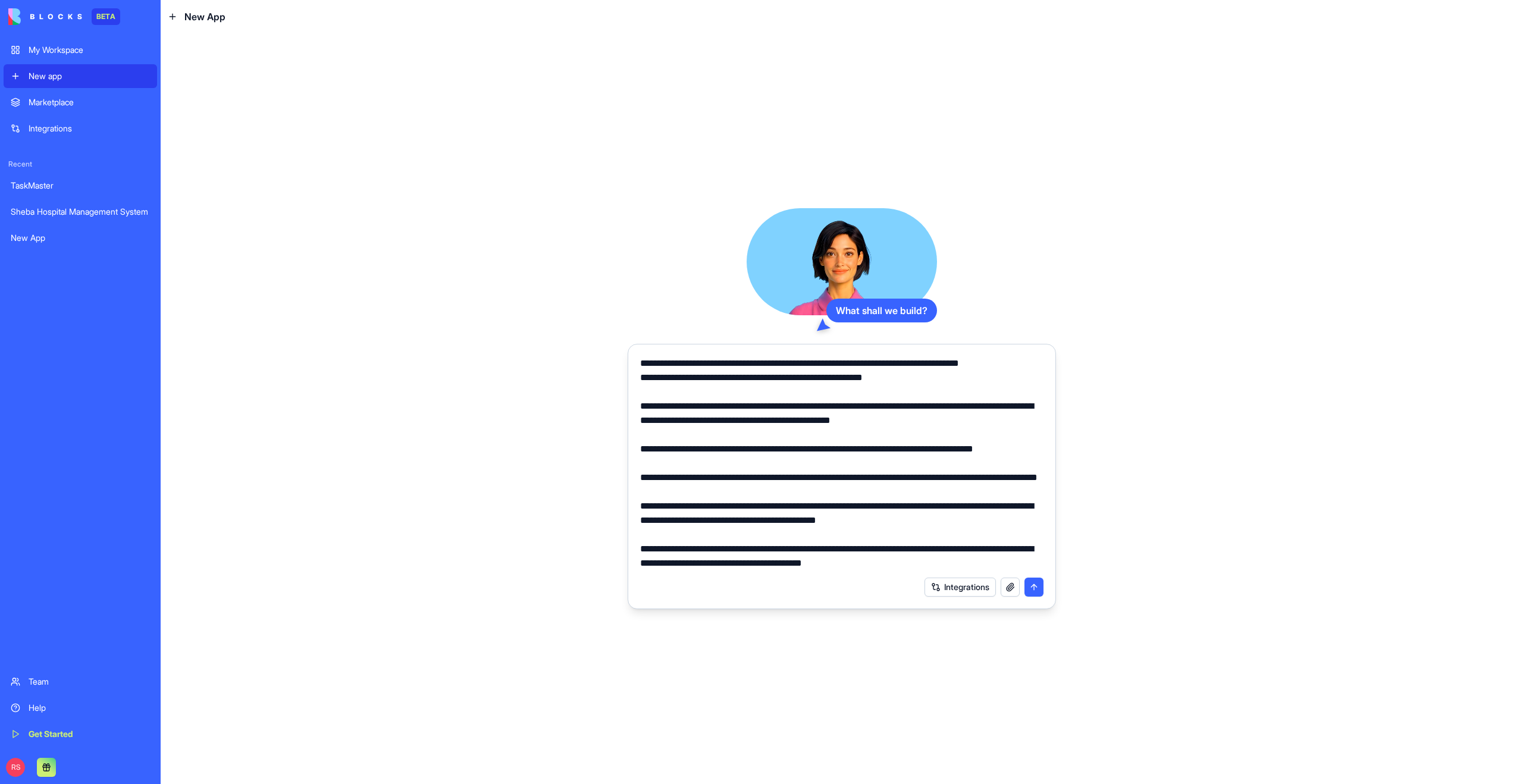
click at [923, 563] on textarea at bounding box center [842, 463] width 403 height 214
click at [967, 565] on textarea at bounding box center [842, 463] width 403 height 214
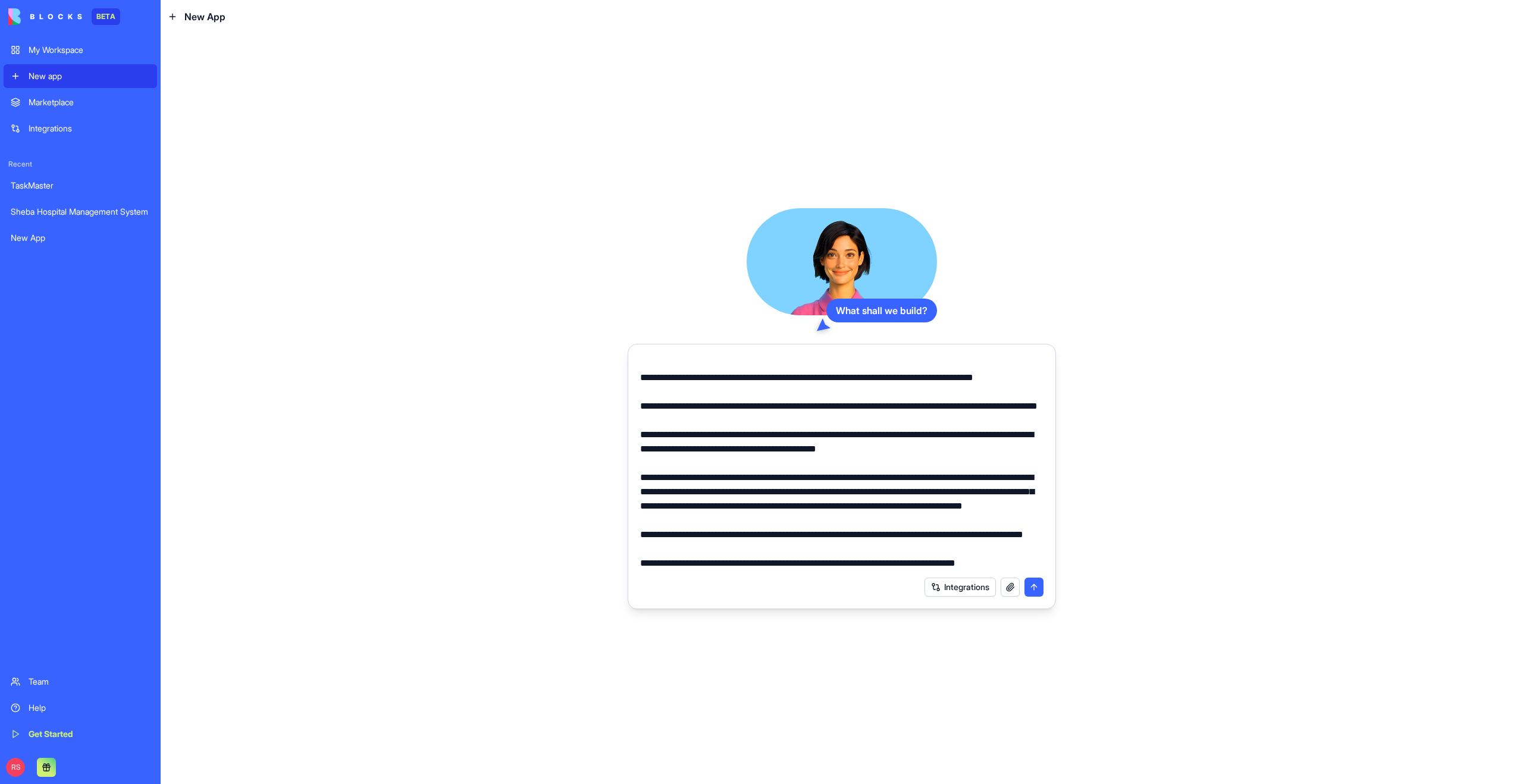
scroll to position [199, 0]
paste textarea "**********"
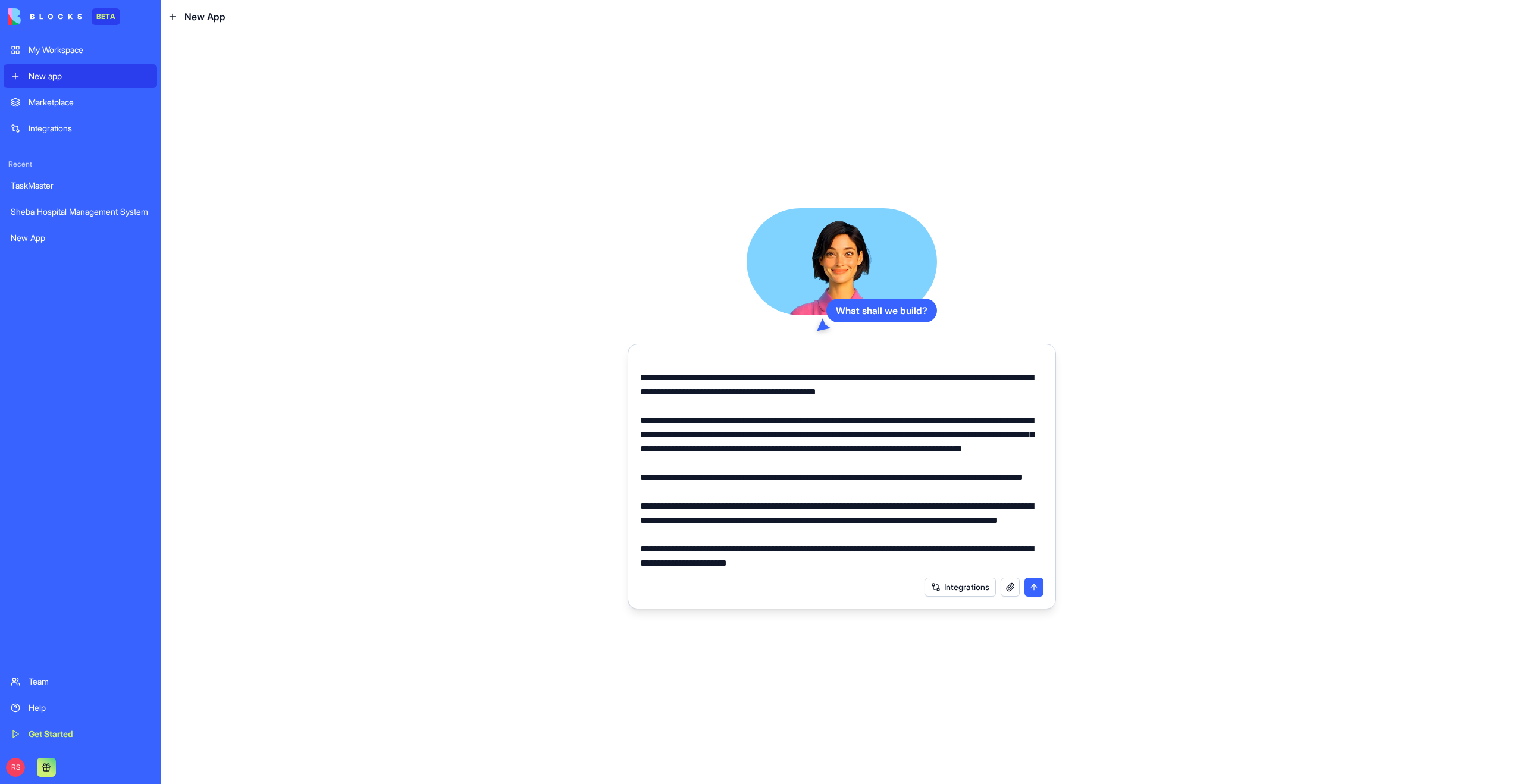
scroll to position [284, 0]
type textarea "**********"
click at [756, 453] on textarea at bounding box center [842, 463] width 403 height 214
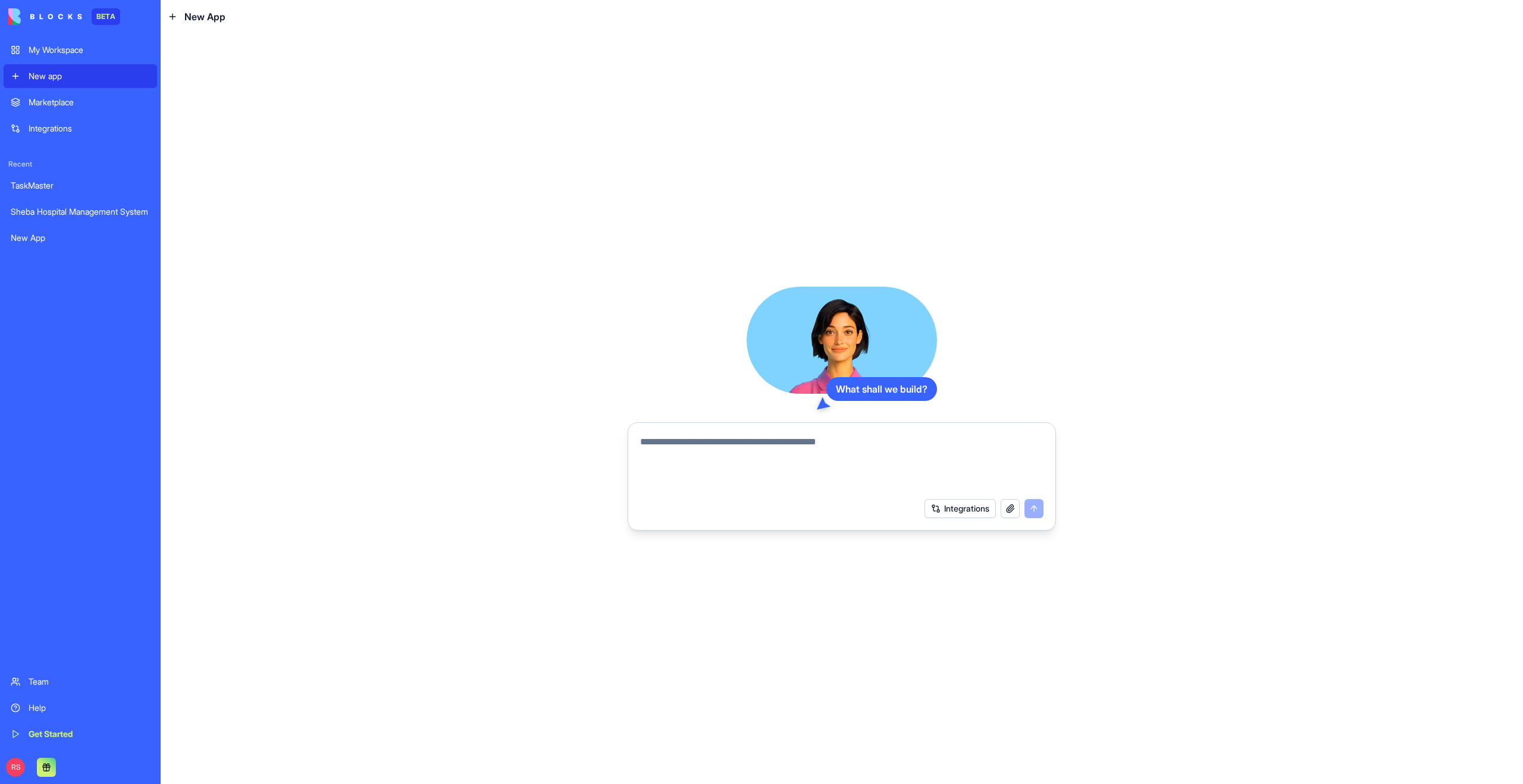
scroll to position [0, 0]
paste textarea "**********"
type textarea "**********"
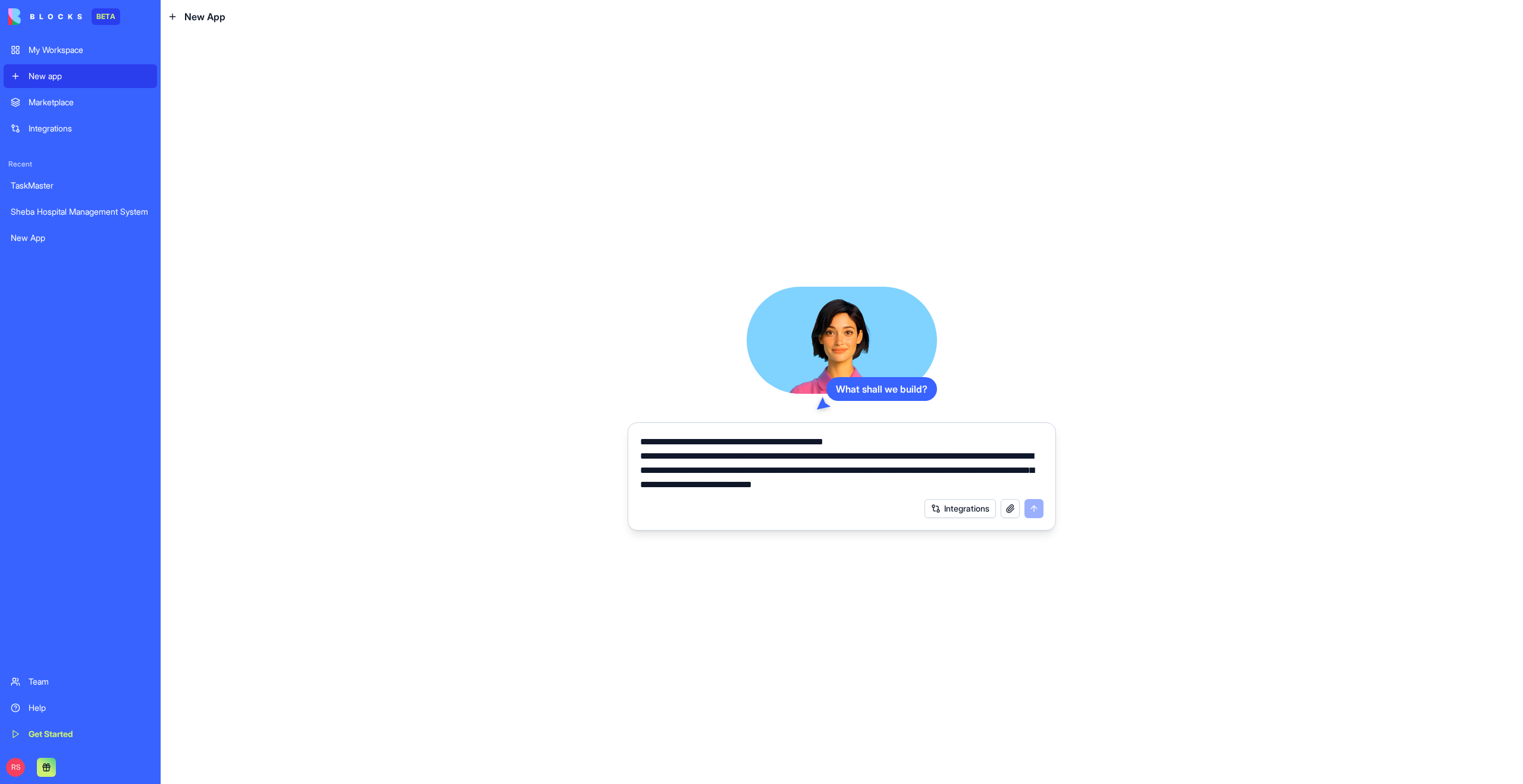
scroll to position [1583, 0]
